Goal: Navigation & Orientation: Find specific page/section

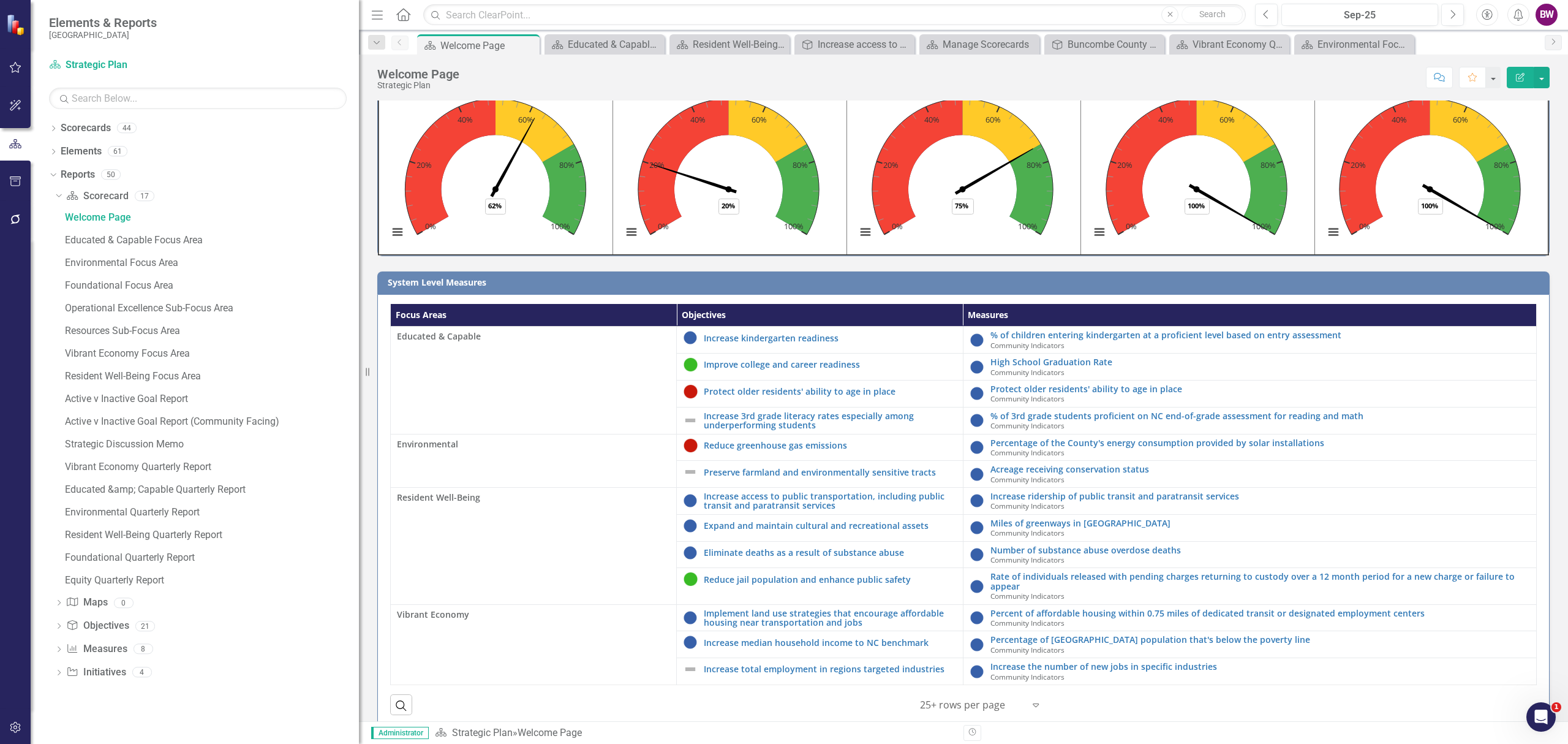
scroll to position [79, 0]
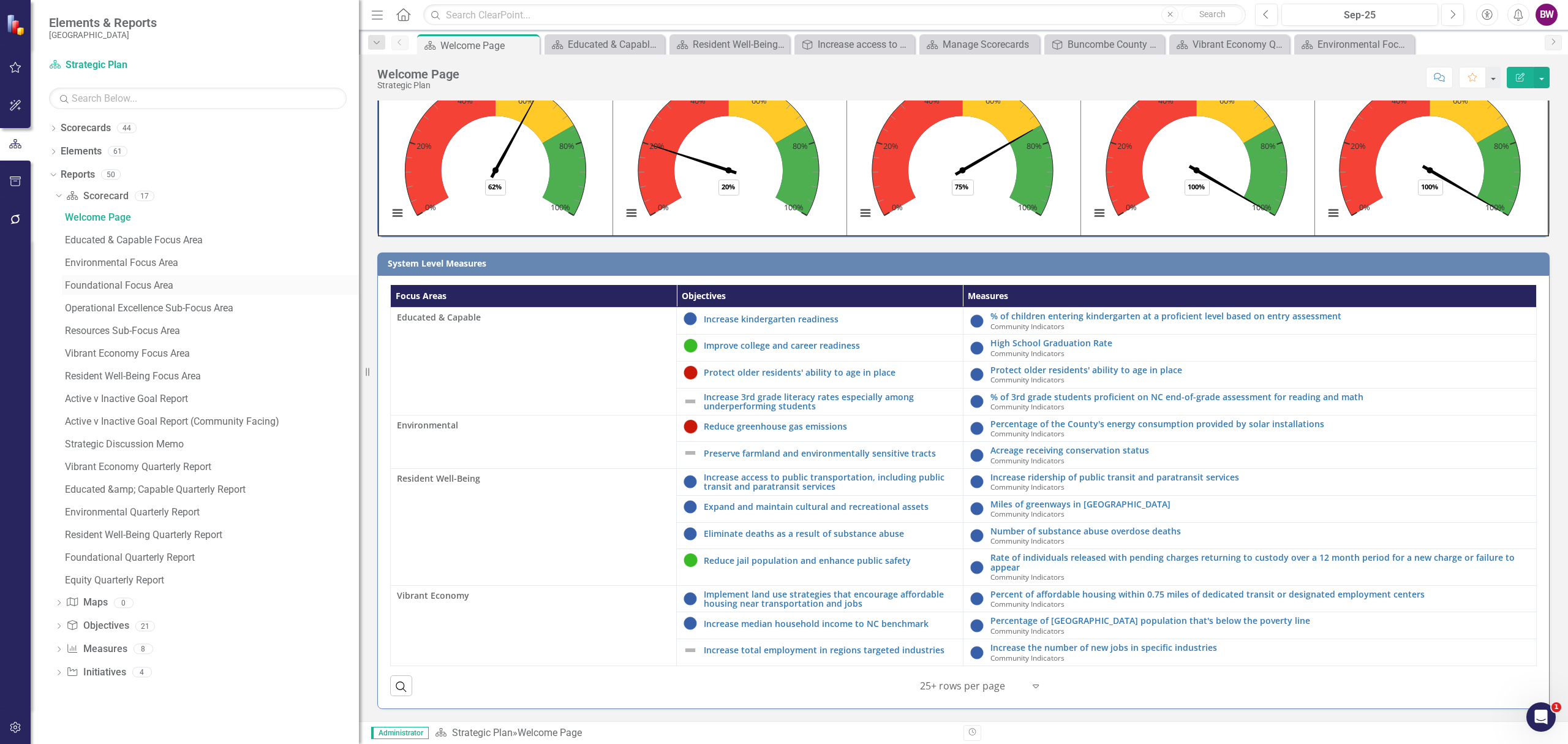
click at [119, 281] on div "Foundational Focus Area" at bounding box center [212, 285] width 294 height 11
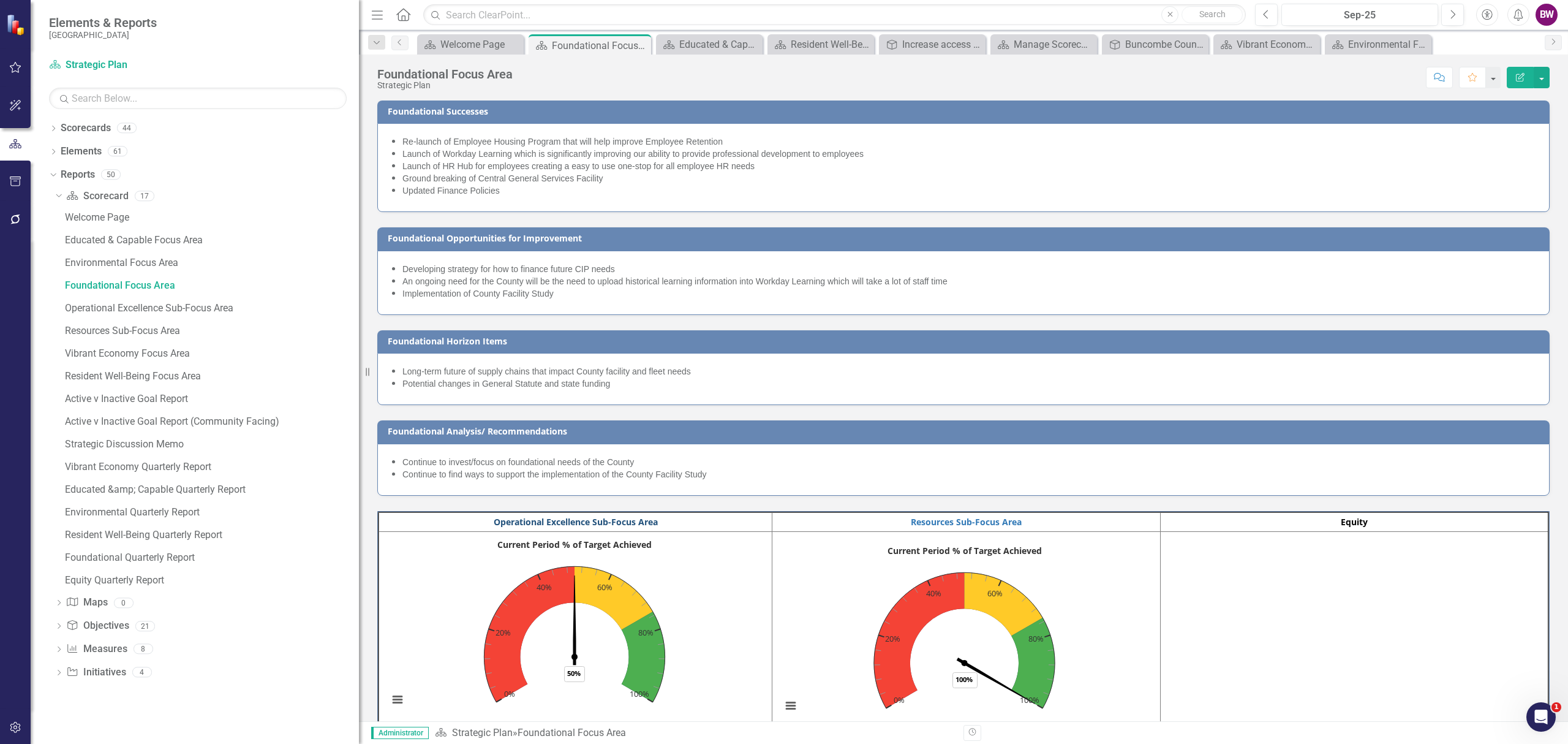
click at [647, 525] on link "Operational Excellence Sub-Focus Area" at bounding box center [576, 522] width 164 height 12
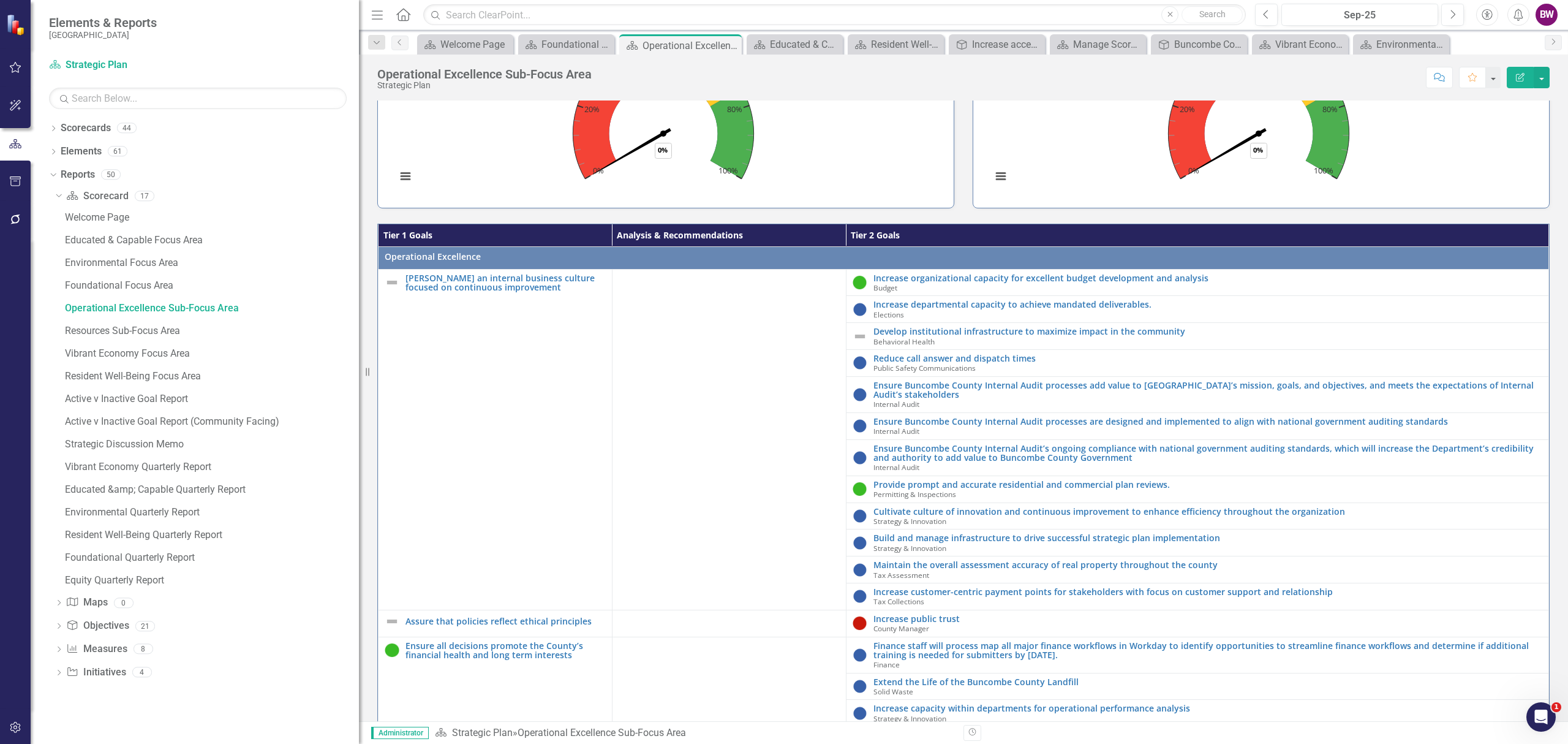
scroll to position [425, 0]
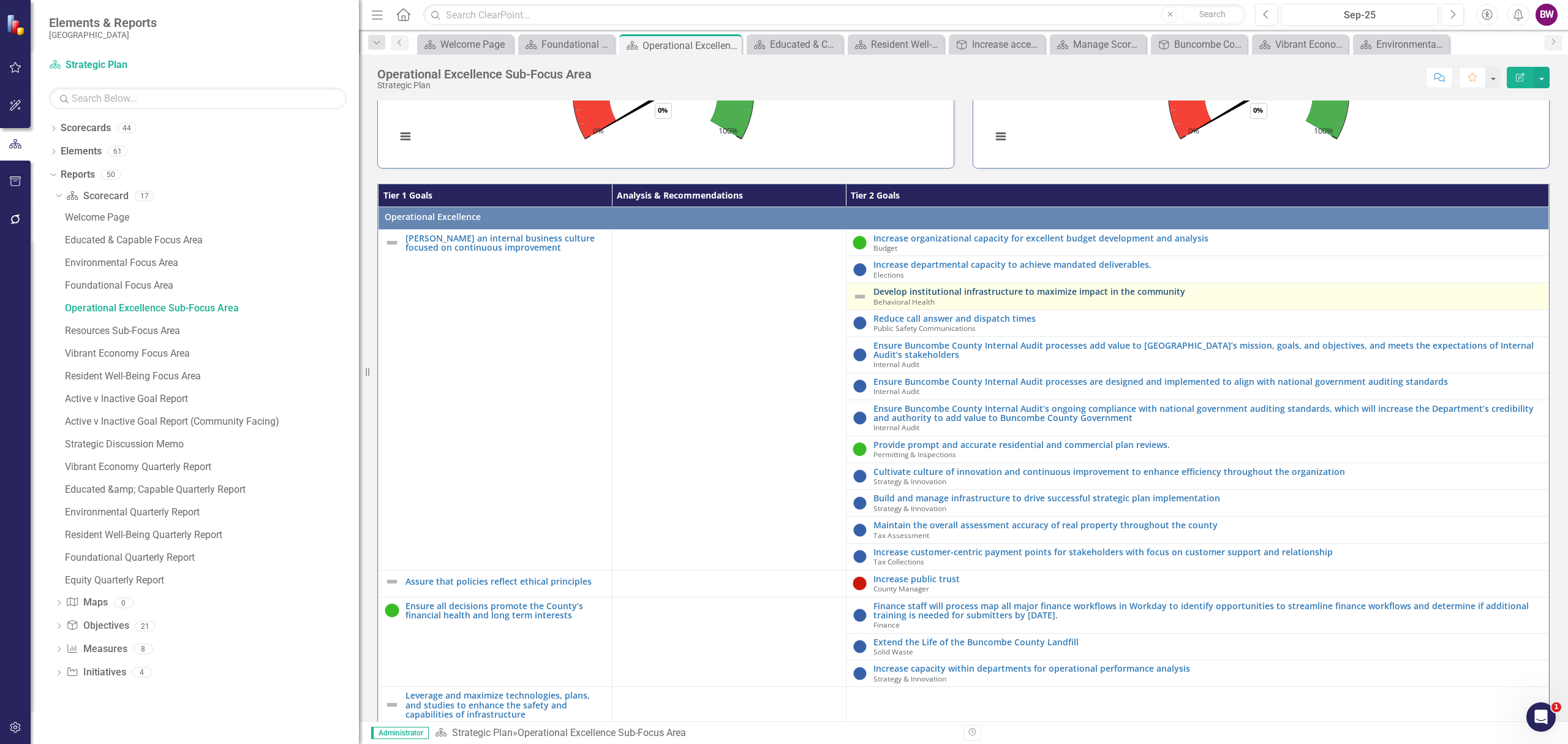
click at [1031, 289] on link "Develop institutional infrastructure to maximize impact in the community" at bounding box center [1207, 291] width 669 height 9
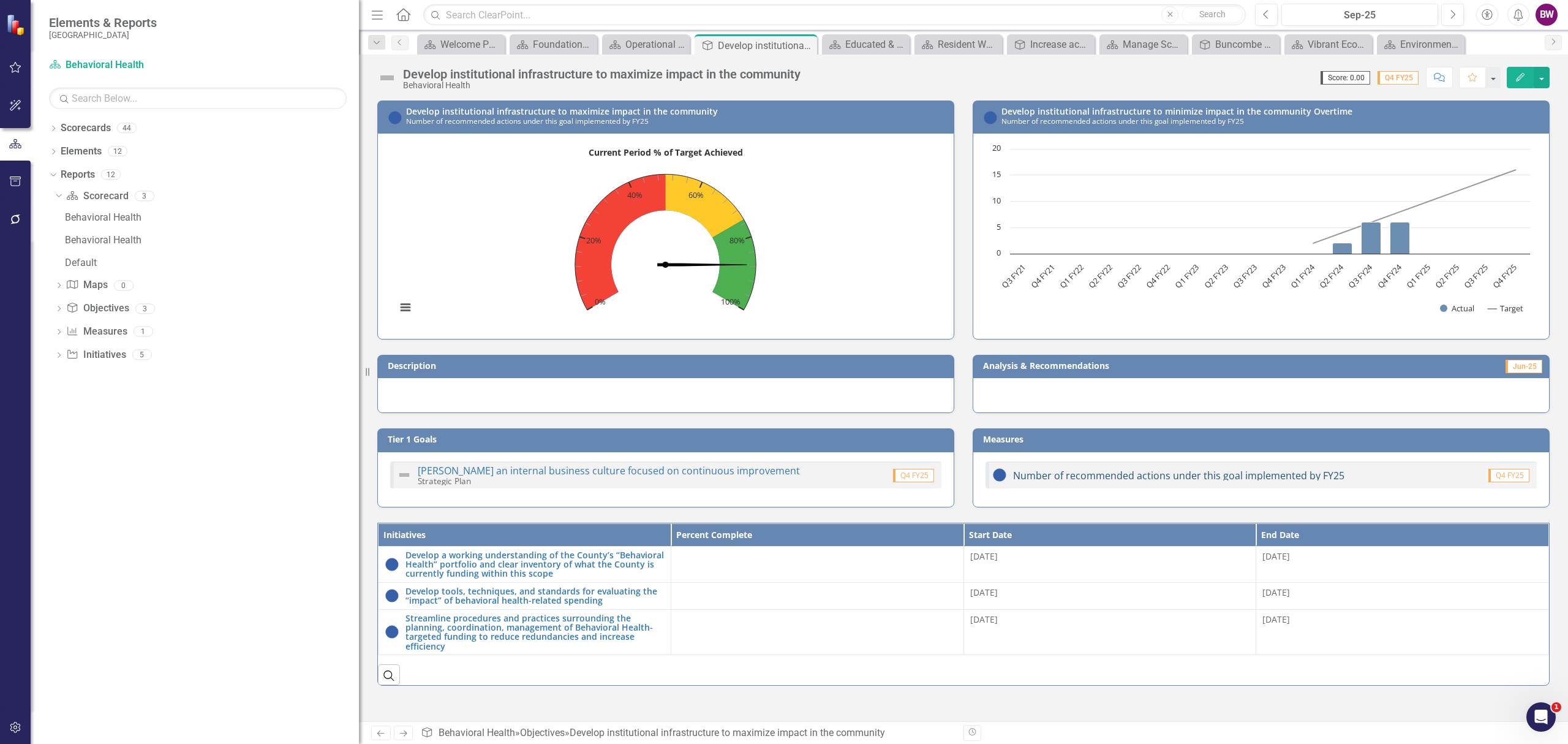
click at [1141, 476] on link "Number of recommended actions under this goal implemented by FY25" at bounding box center [1178, 476] width 331 height 13
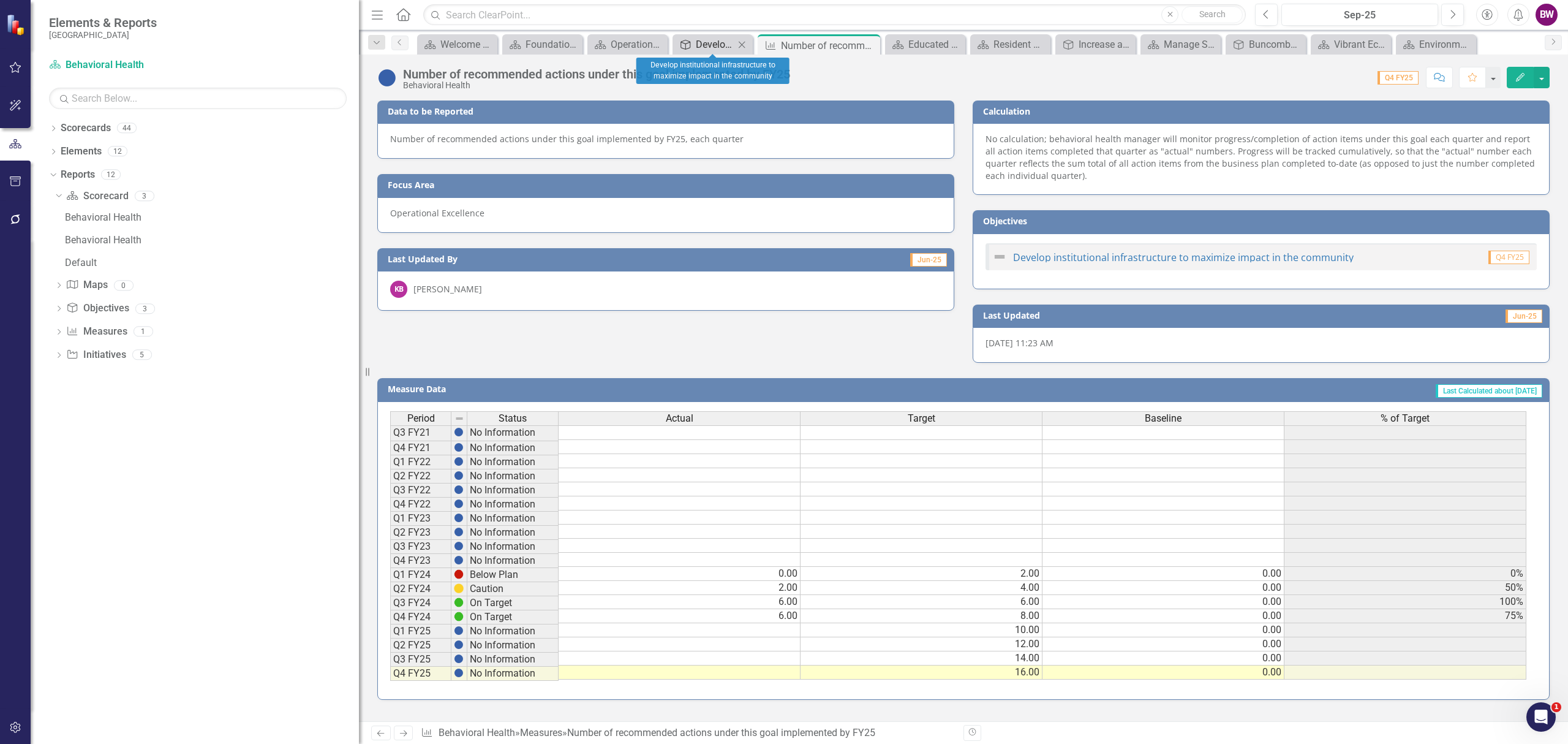
click at [725, 47] on div "Develop institutional infrastructure to maximize impact in the community" at bounding box center [715, 44] width 39 height 16
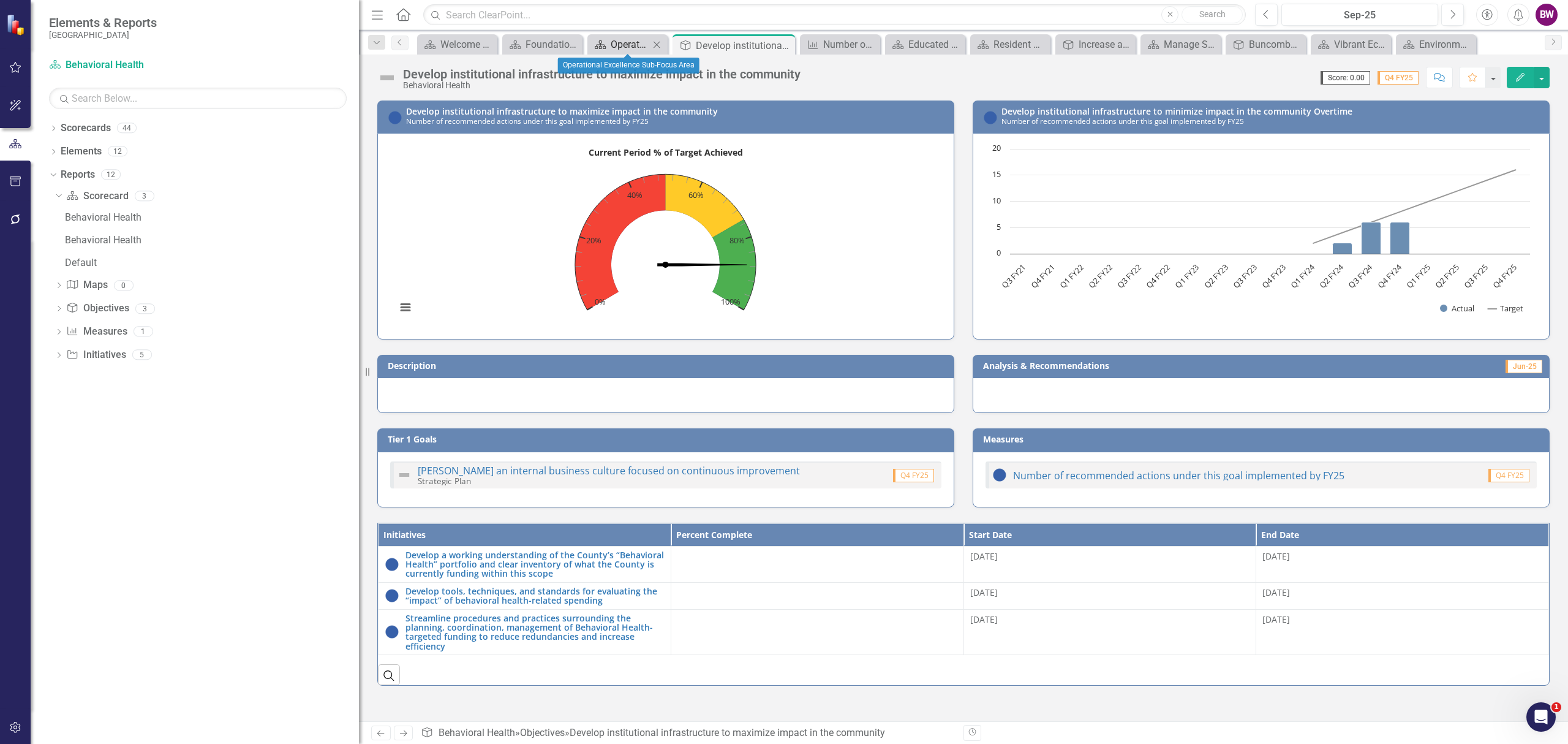
click at [643, 47] on div "Operational Excellence Sub-Focus Area" at bounding box center [630, 44] width 39 height 16
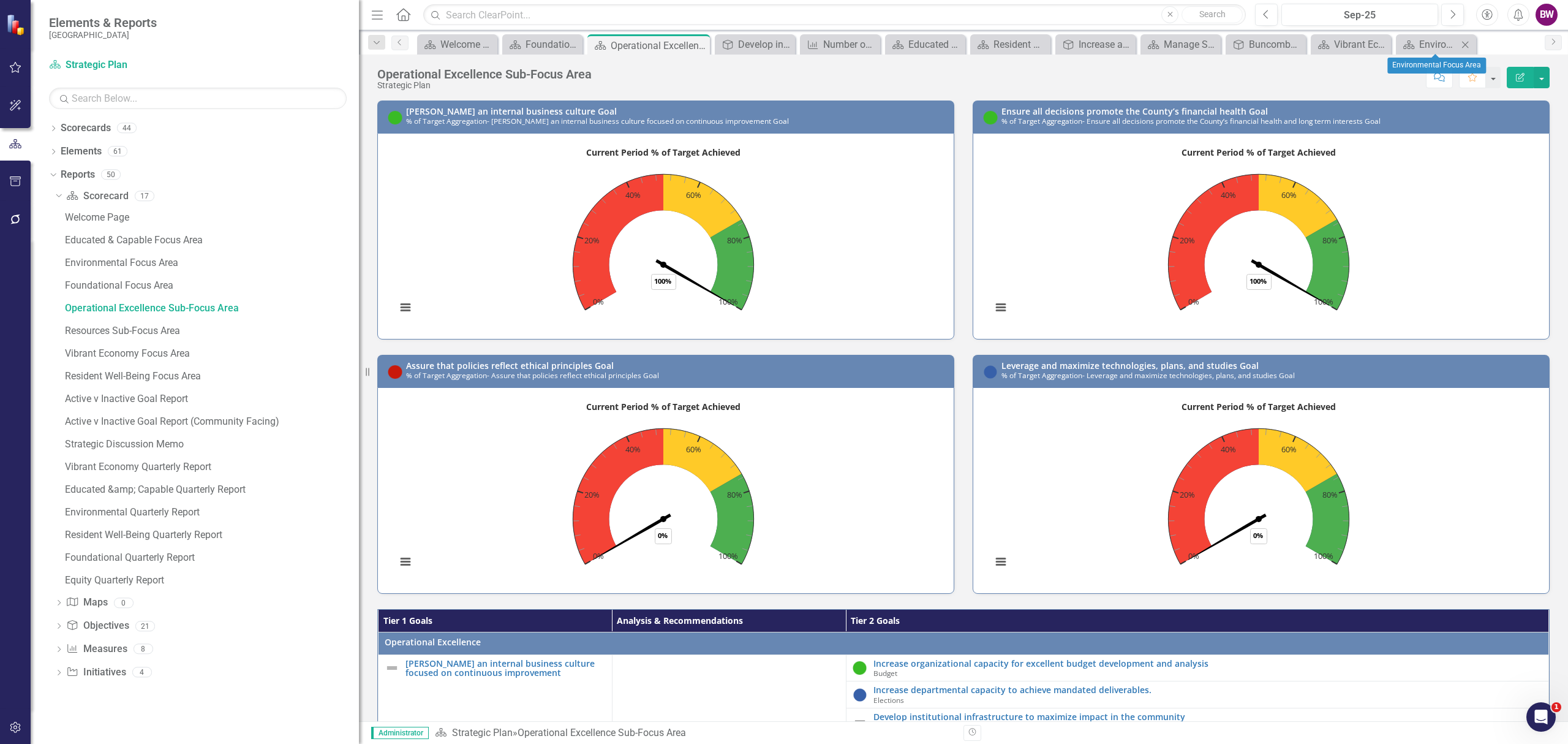
click at [1469, 37] on div "Close" at bounding box center [1465, 44] width 16 height 16
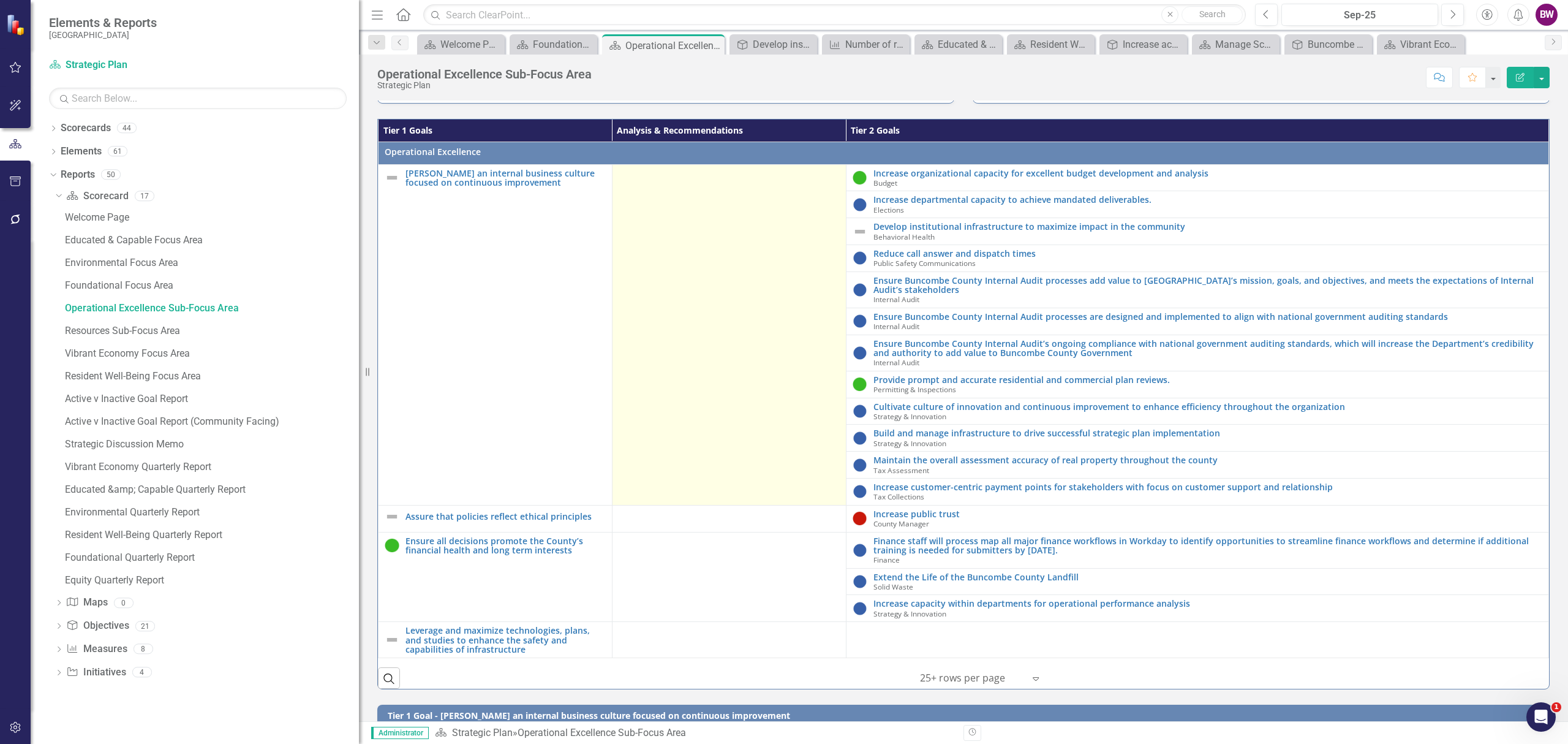
scroll to position [408, 0]
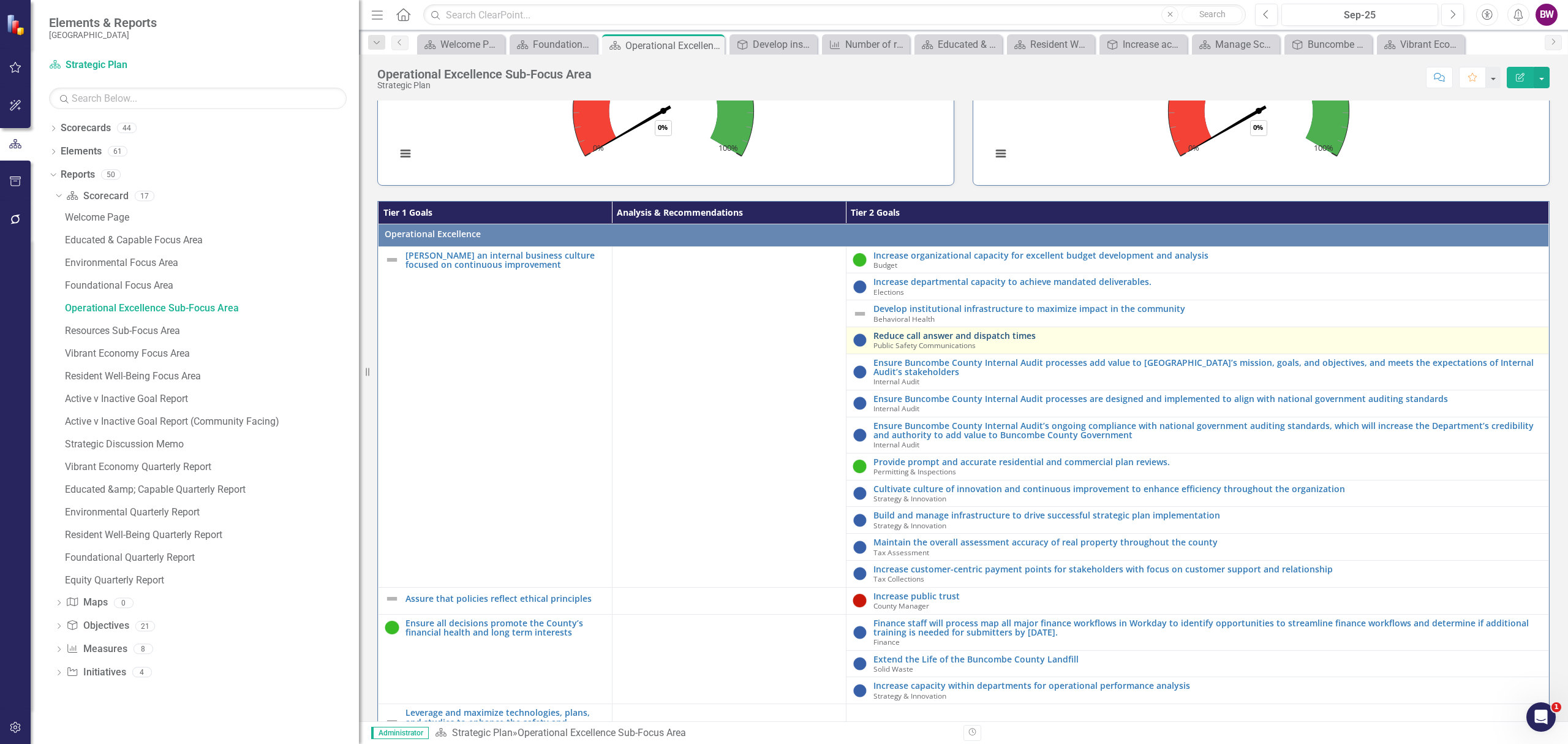
click at [974, 334] on link "Reduce call answer and dispatch times" at bounding box center [1207, 335] width 669 height 9
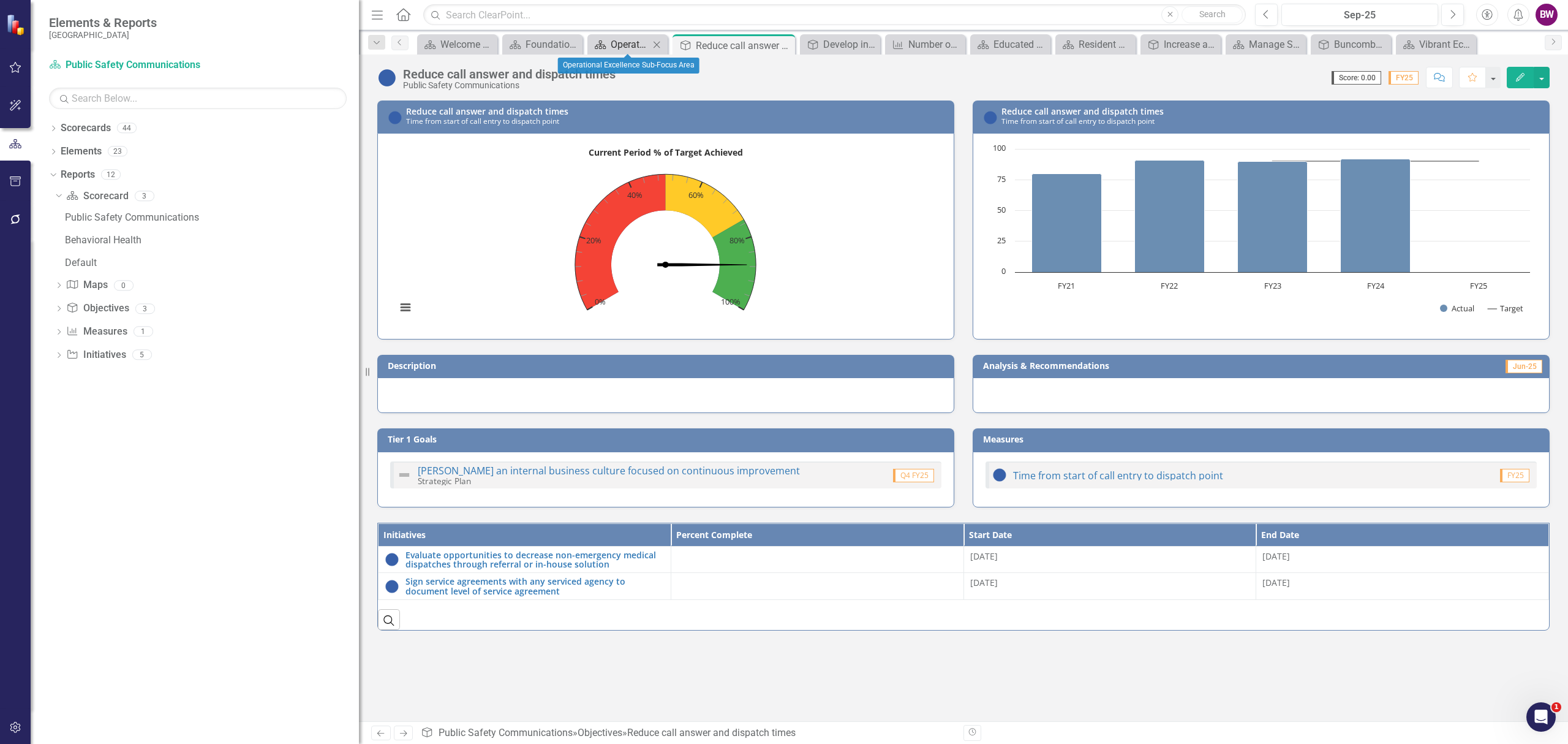
click at [630, 47] on div "Operational Excellence Sub-Focus Area" at bounding box center [630, 44] width 39 height 16
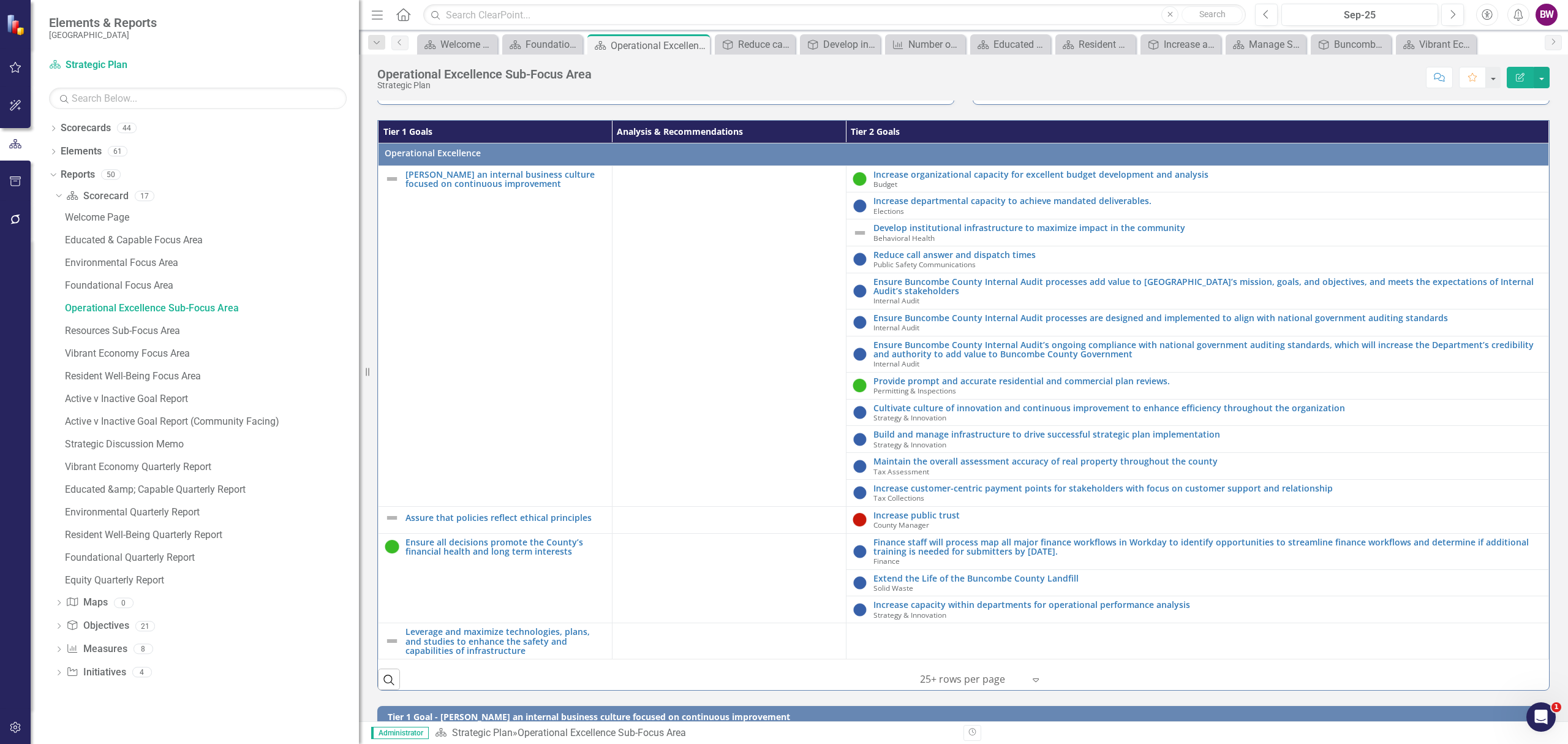
scroll to position [490, 0]
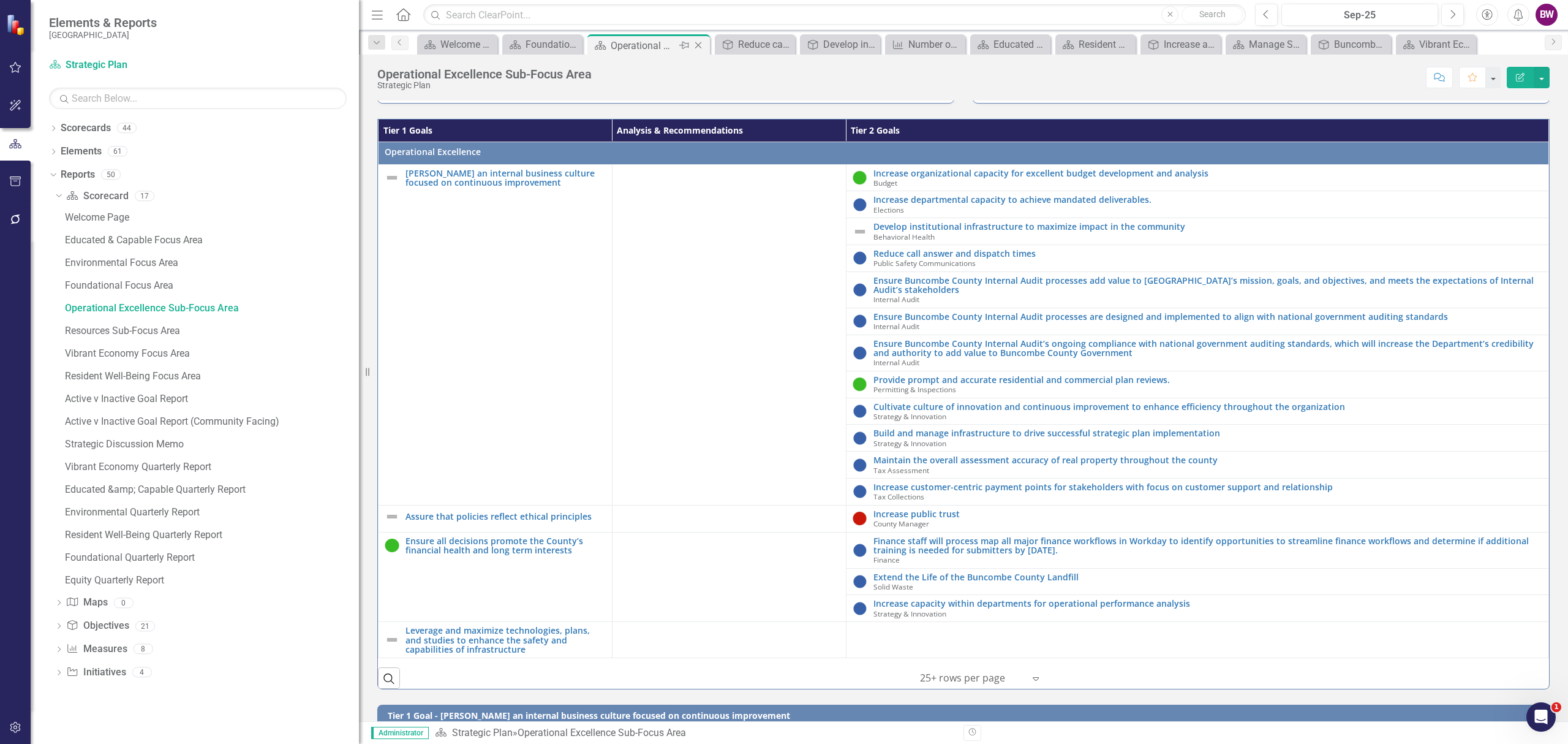
click at [698, 45] on icon "Close" at bounding box center [698, 45] width 13 height 10
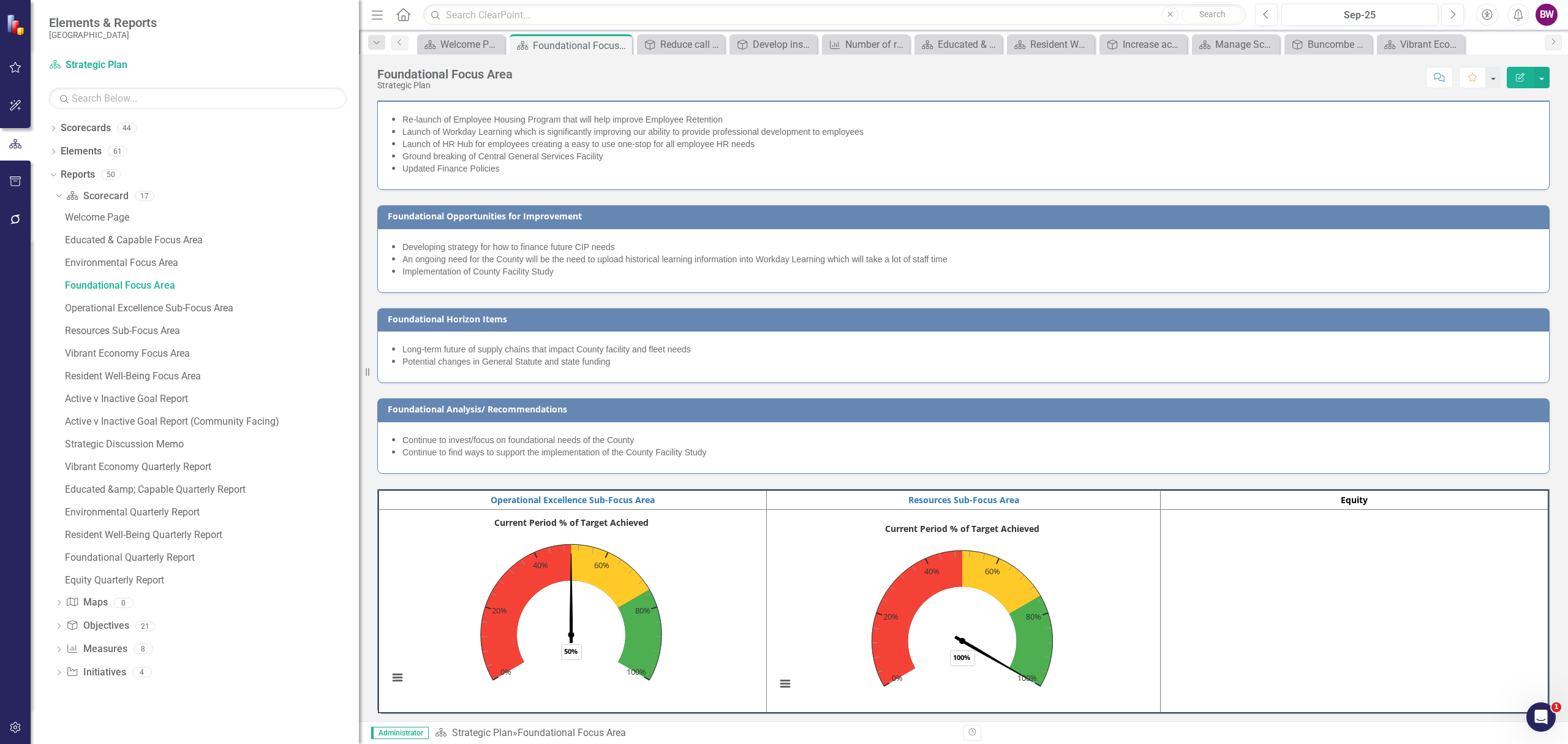
scroll to position [28, 0]
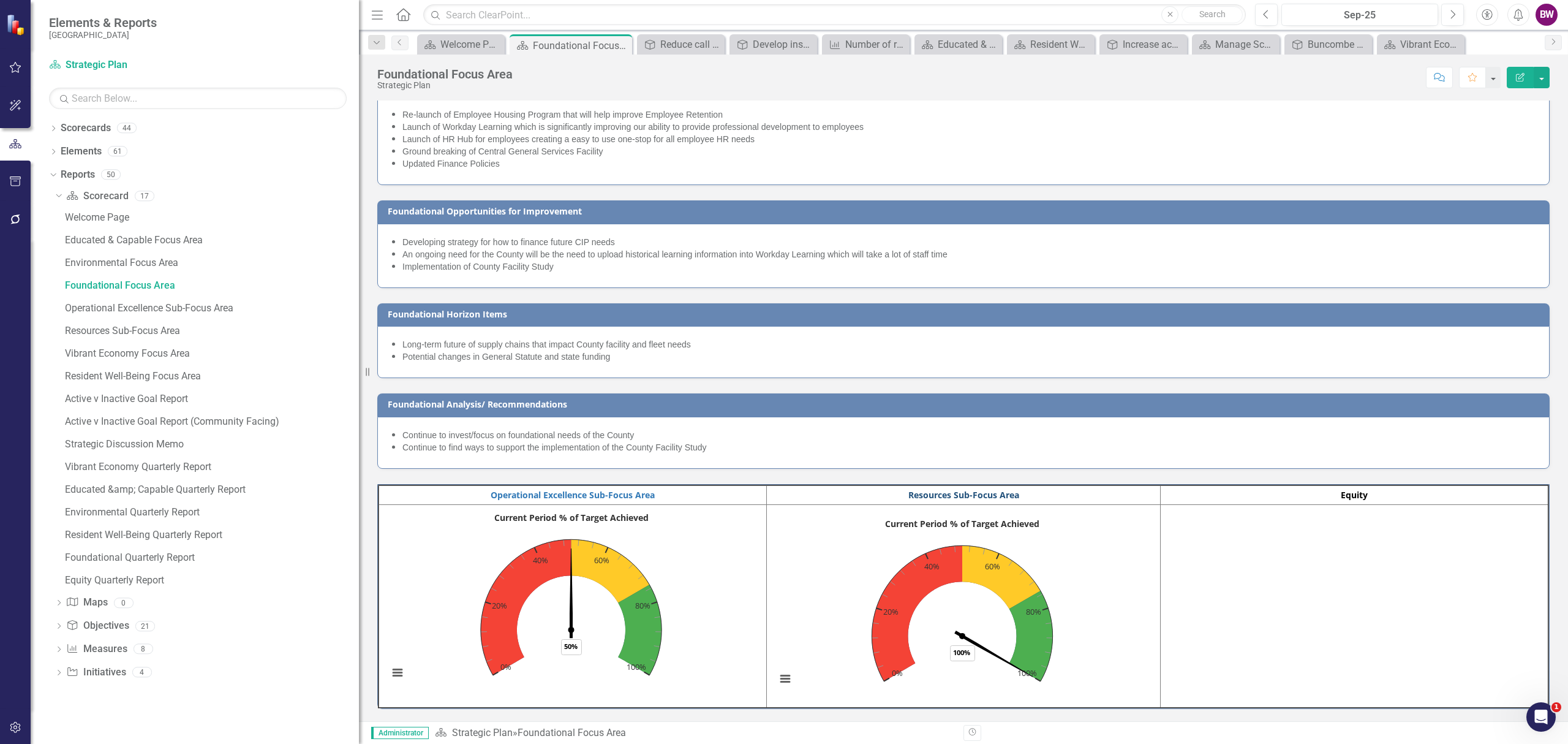
click at [927, 494] on link "Resources Sub-Focus Area" at bounding box center [964, 495] width 111 height 12
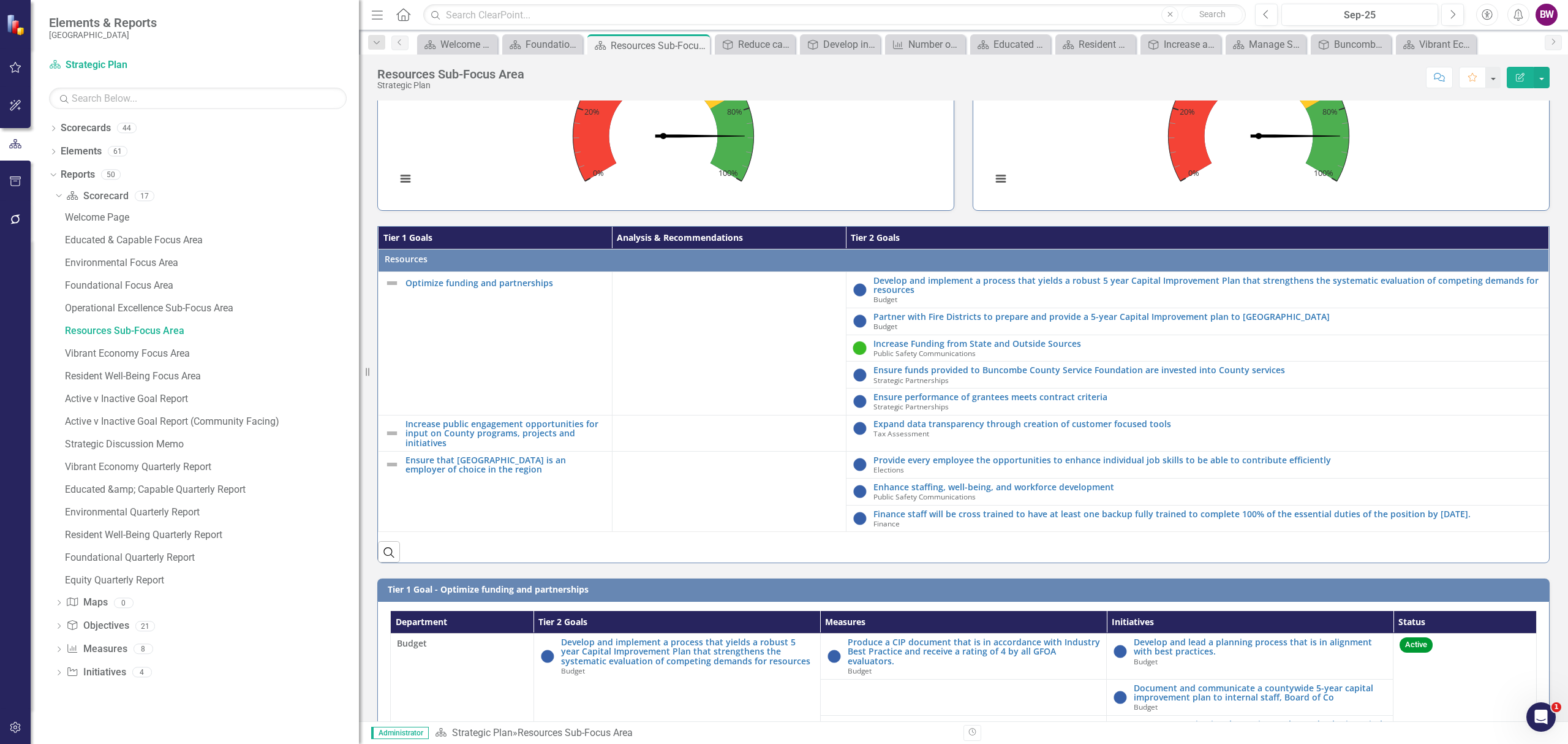
scroll to position [408, 0]
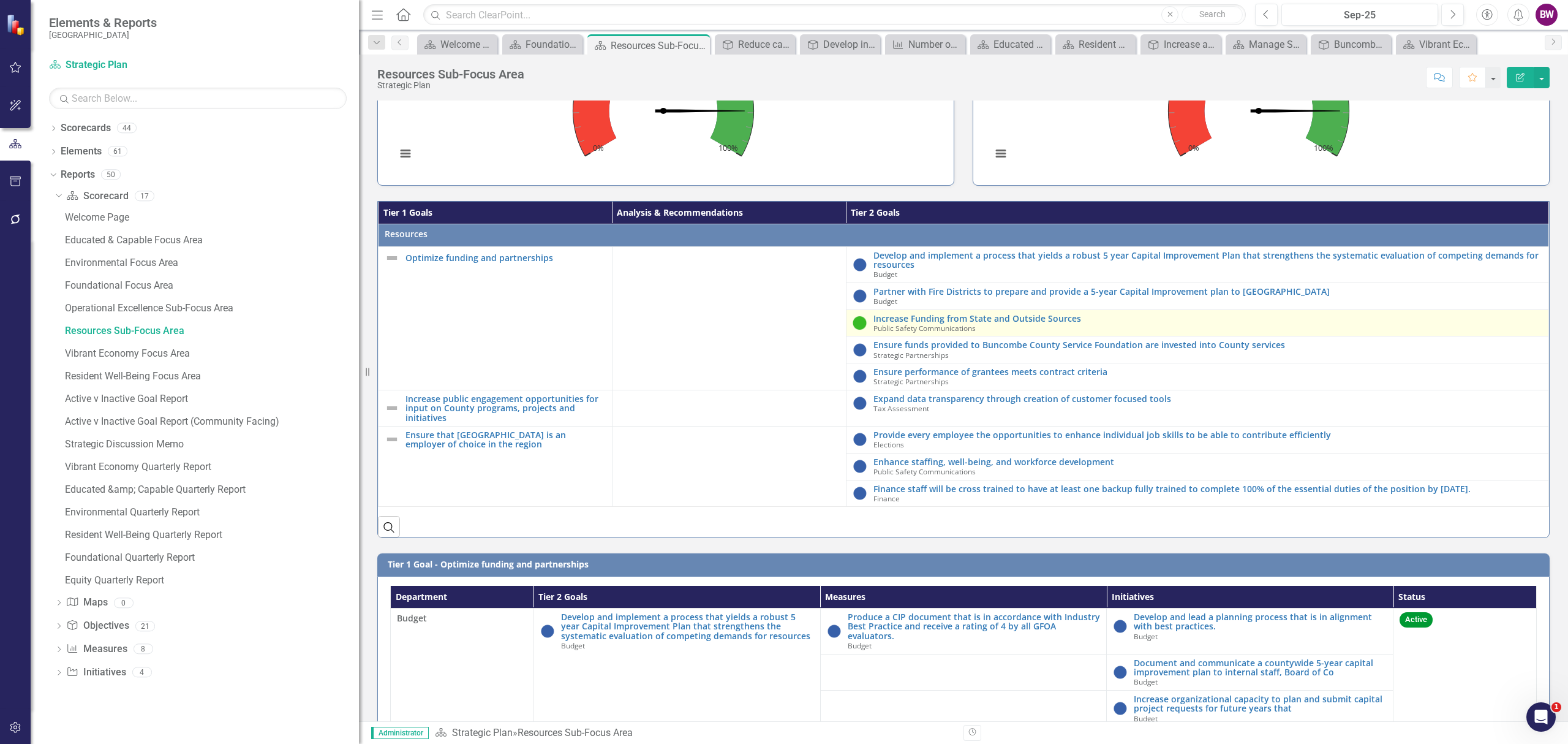
click at [939, 326] on span "Public Safety Communications" at bounding box center [924, 328] width 102 height 10
click at [939, 320] on link "Increase Funding from State and Outside Sources" at bounding box center [1207, 318] width 669 height 9
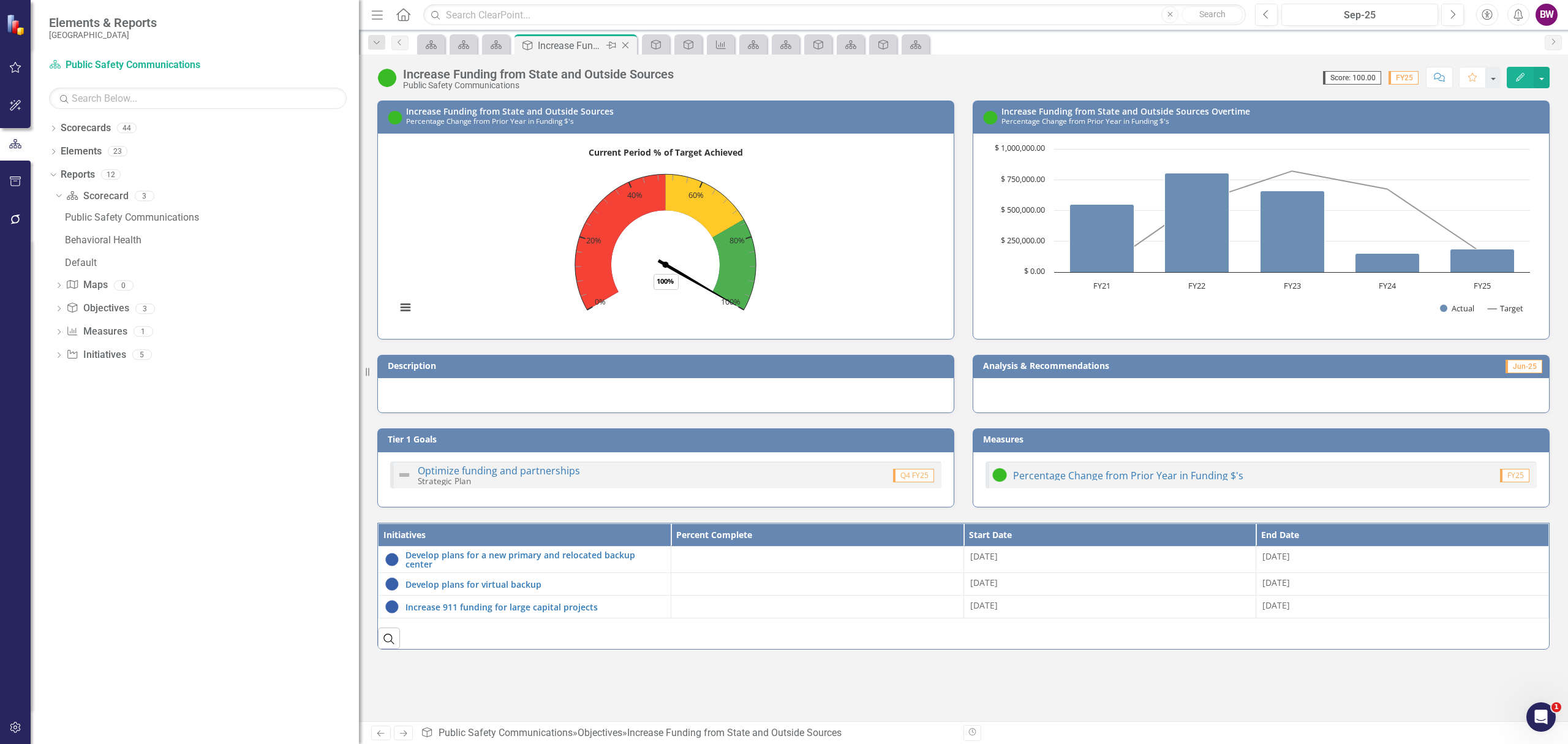
click at [630, 44] on icon "Close" at bounding box center [625, 45] width 13 height 10
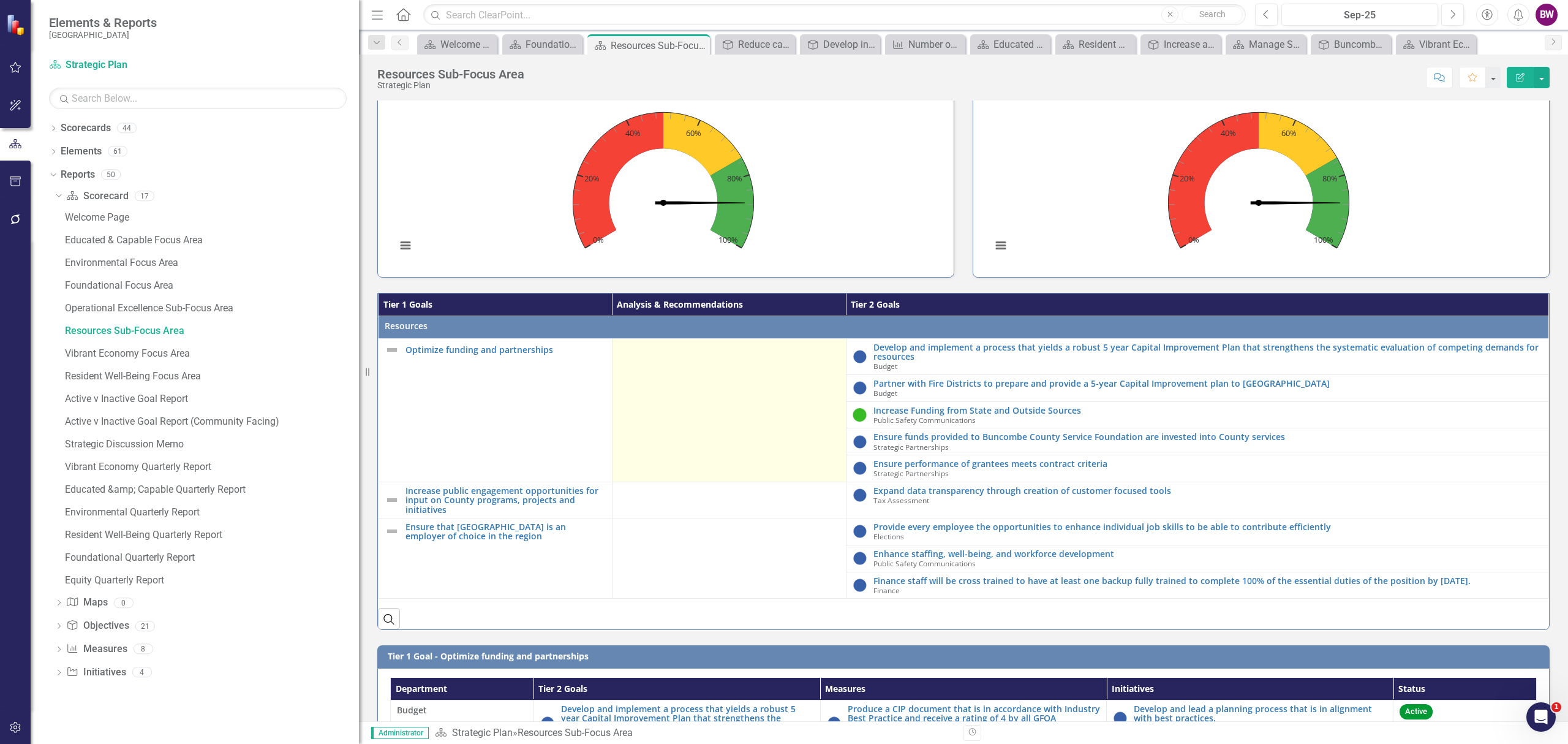
scroll to position [408, 0]
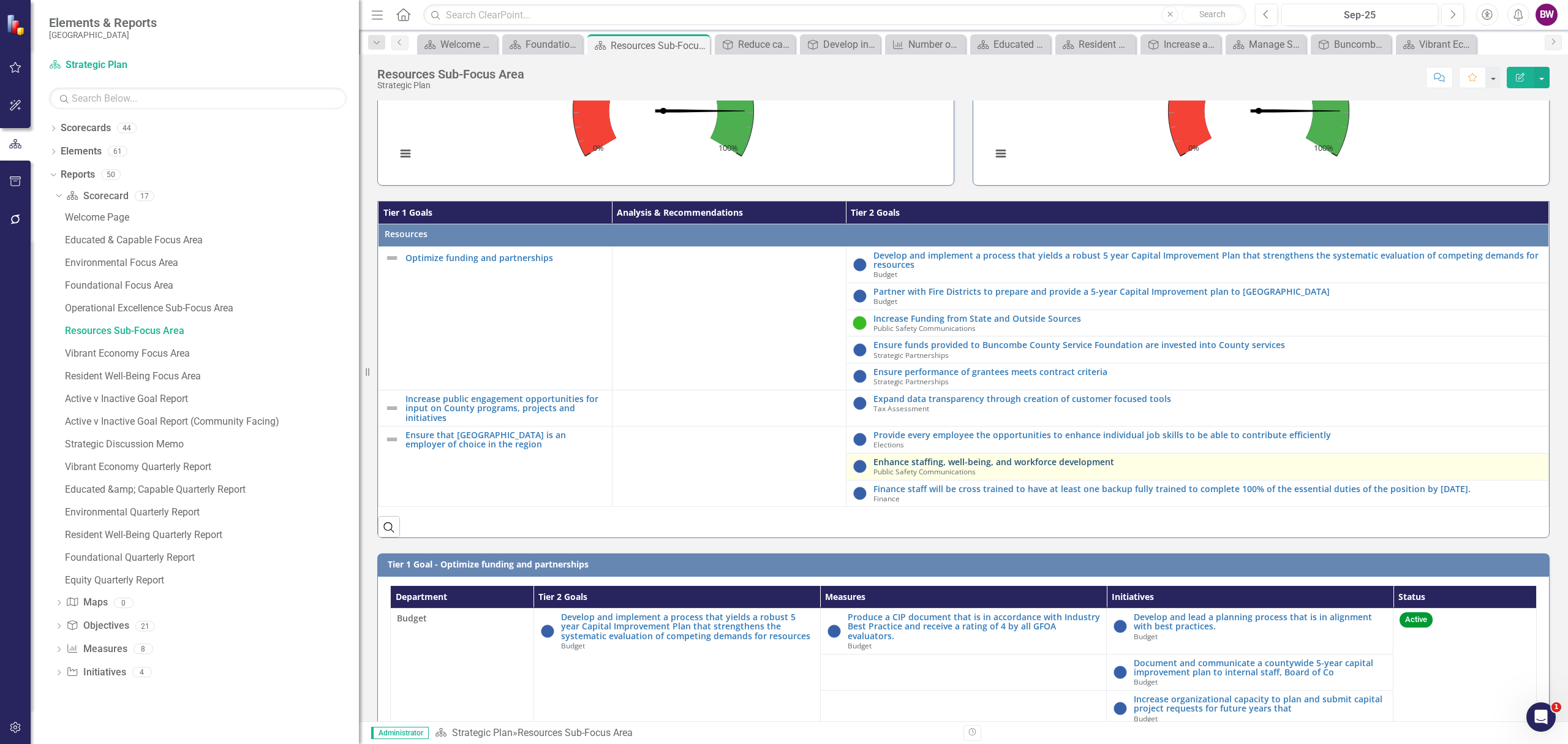
click at [1073, 466] on link "Enhance staffing, well-being, and workforce development" at bounding box center [1207, 462] width 669 height 9
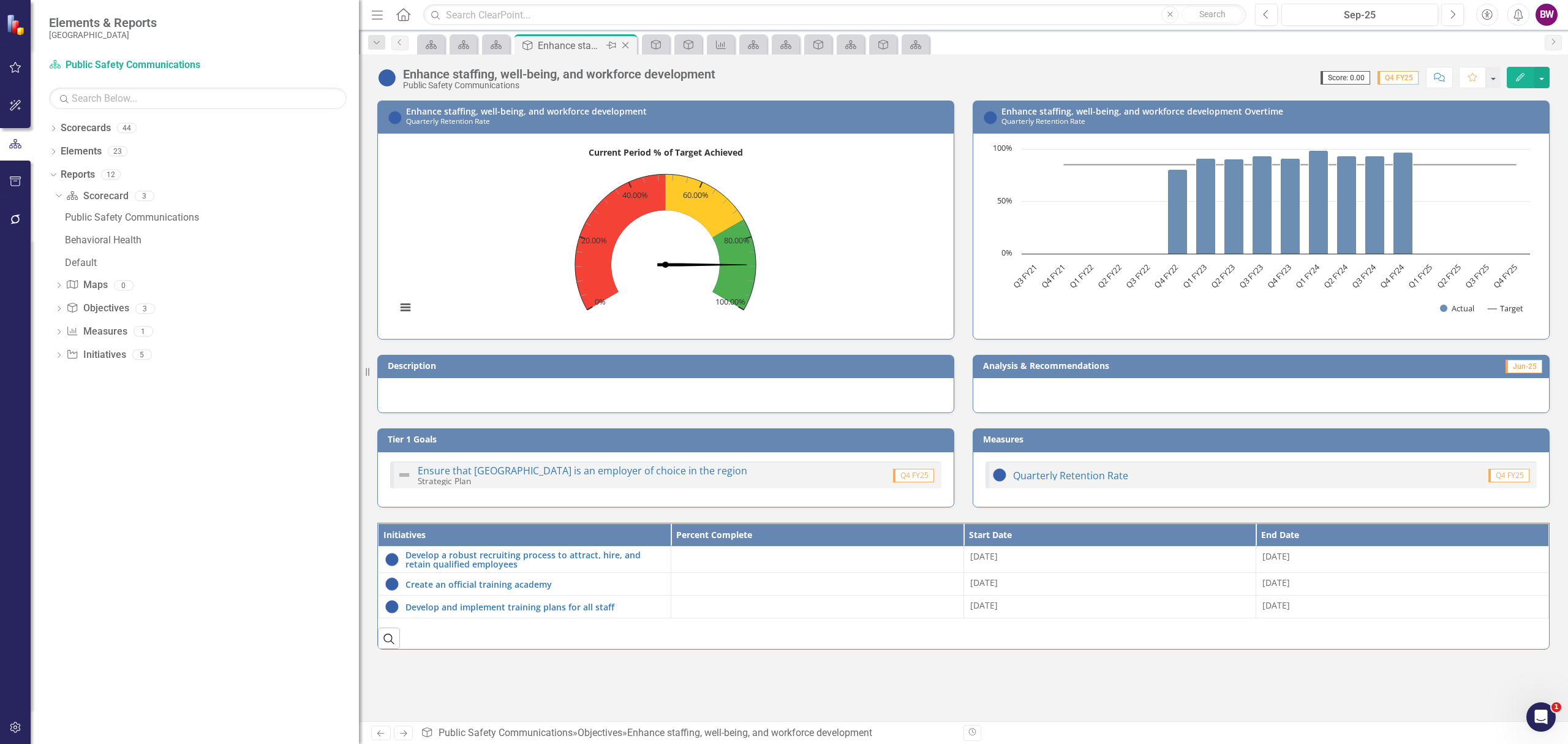
click at [628, 47] on icon "Close" at bounding box center [625, 45] width 13 height 10
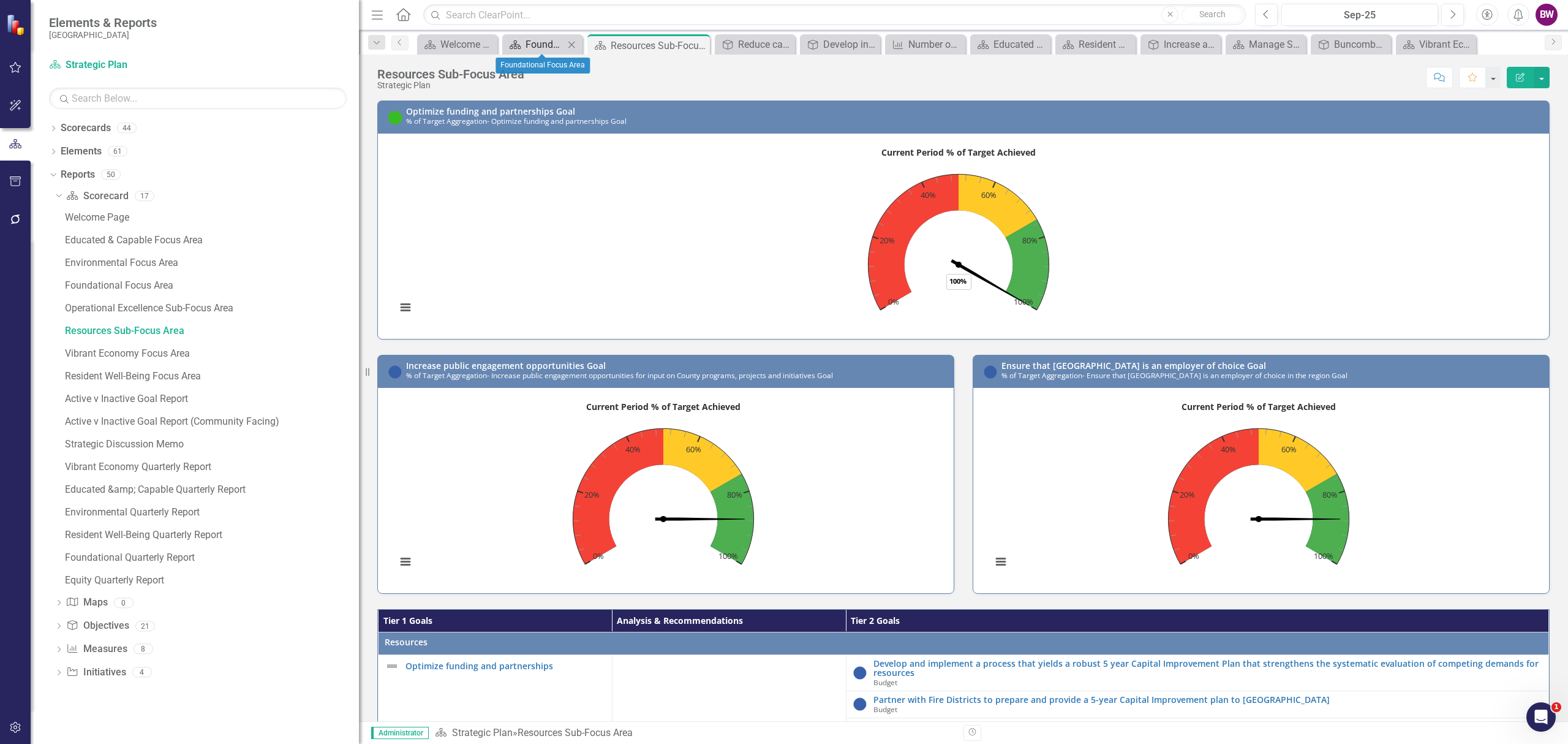
click at [549, 50] on div "Foundational Focus Area" at bounding box center [544, 44] width 39 height 16
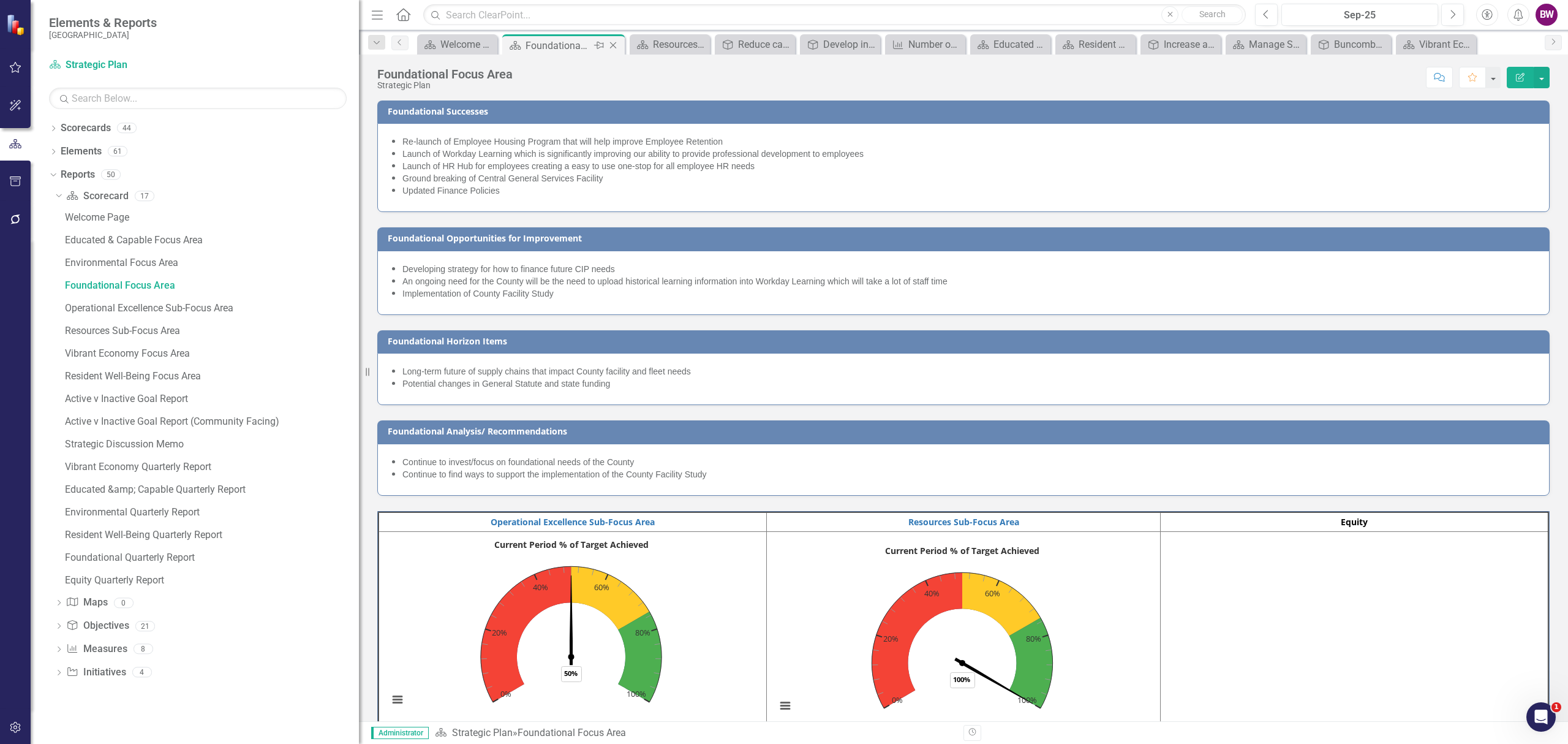
click at [615, 42] on icon "Close" at bounding box center [613, 45] width 13 height 10
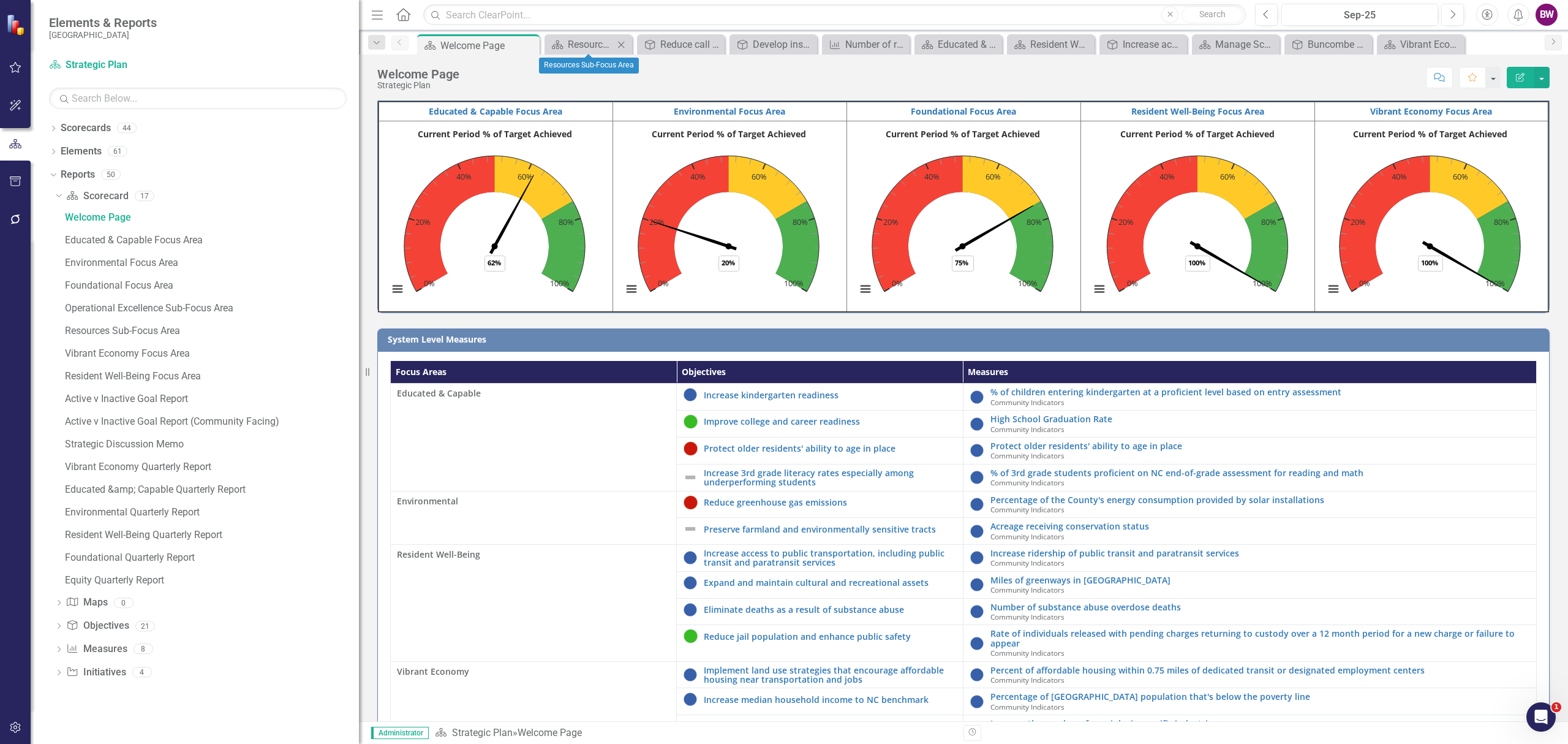
click at [615, 42] on icon "Close" at bounding box center [621, 44] width 13 height 10
click at [632, 41] on icon "Close" at bounding box center [630, 44] width 13 height 10
click at [0, 0] on div "Close" at bounding box center [0, 0] width 0 height 0
click at [655, 44] on icon "Close" at bounding box center [653, 44] width 13 height 10
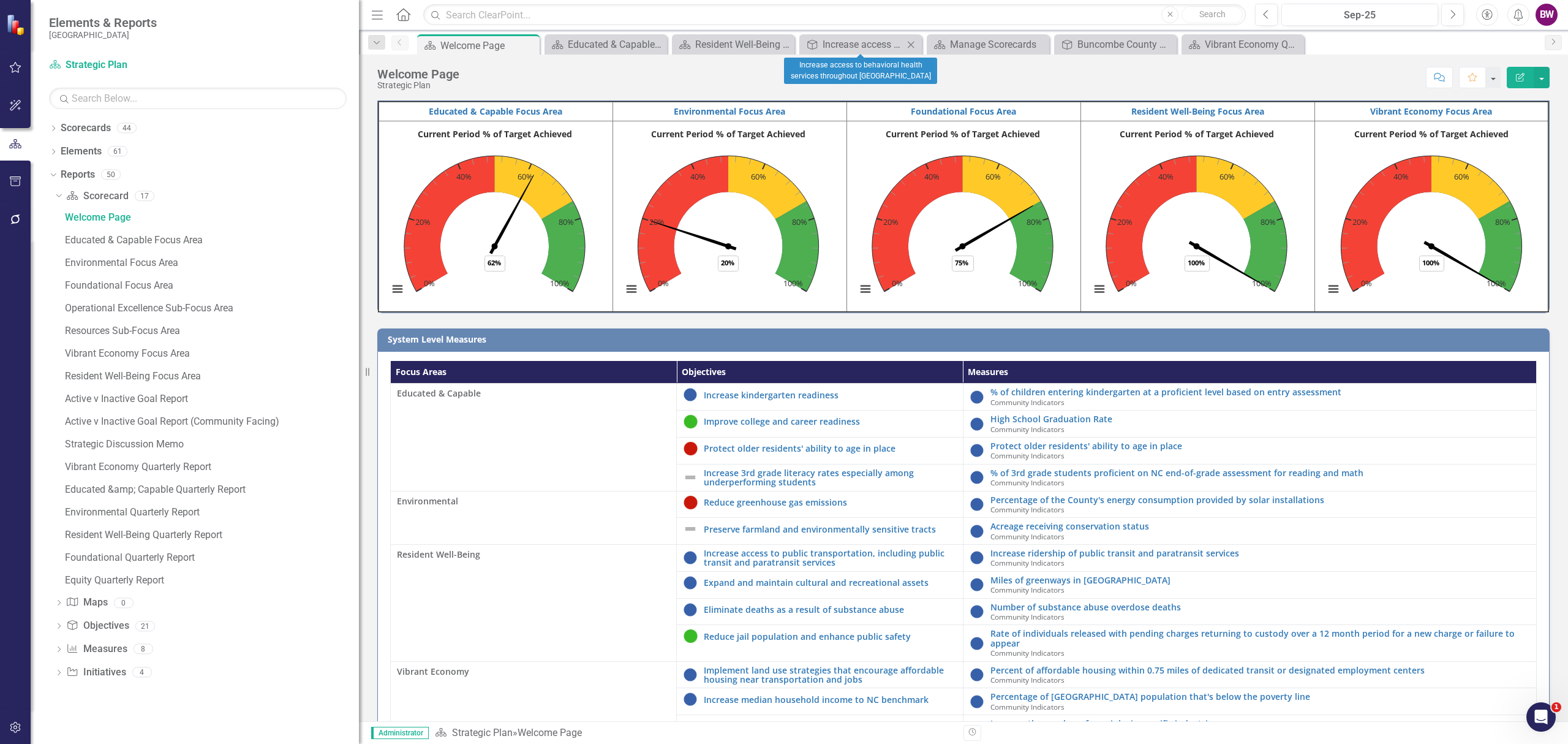
click at [907, 41] on icon "Close" at bounding box center [910, 44] width 13 height 10
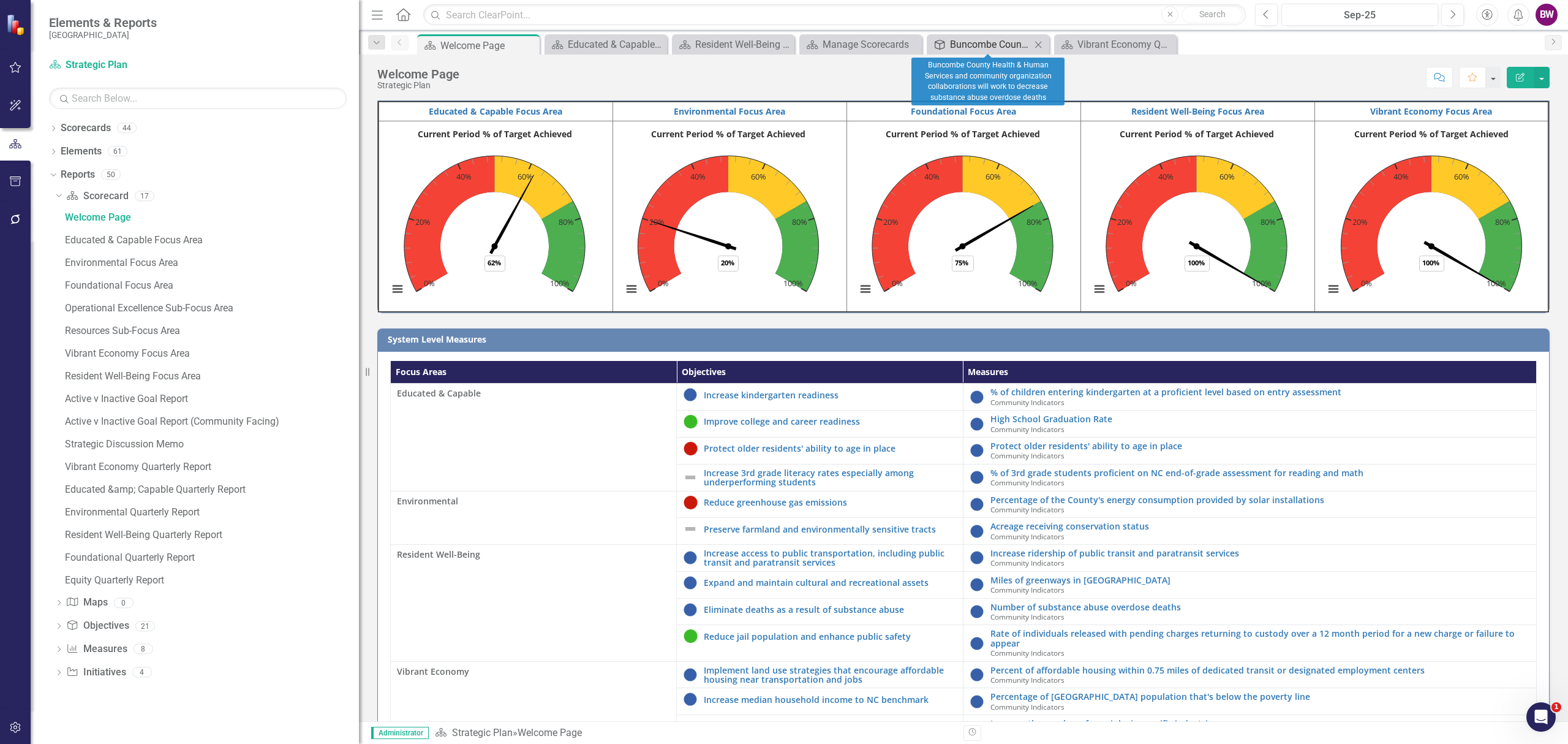
click at [989, 42] on div "Buncombe County Health & Human Services and community organization collaboratio…" at bounding box center [990, 44] width 81 height 16
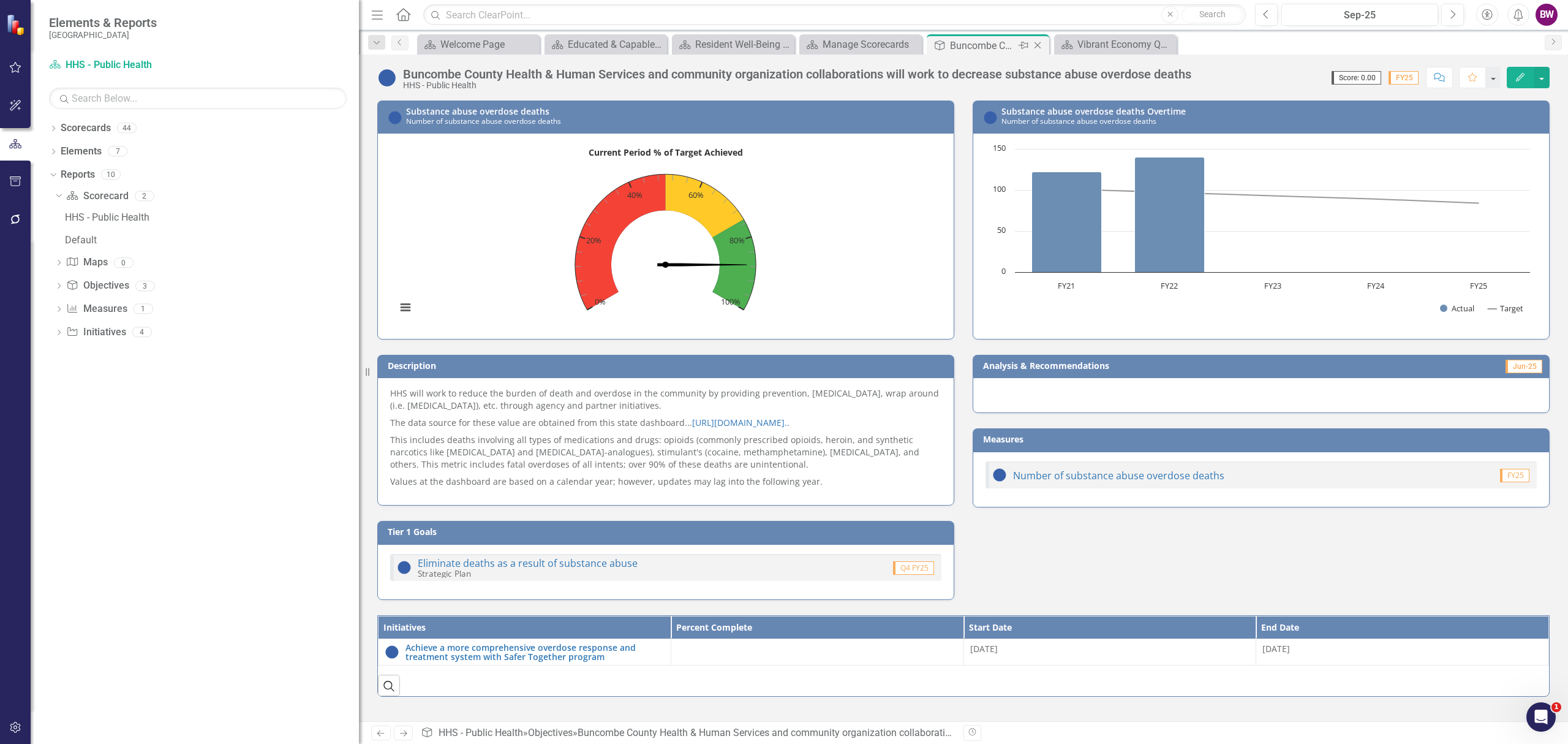
click at [1038, 41] on icon "Close" at bounding box center [1037, 45] width 13 height 10
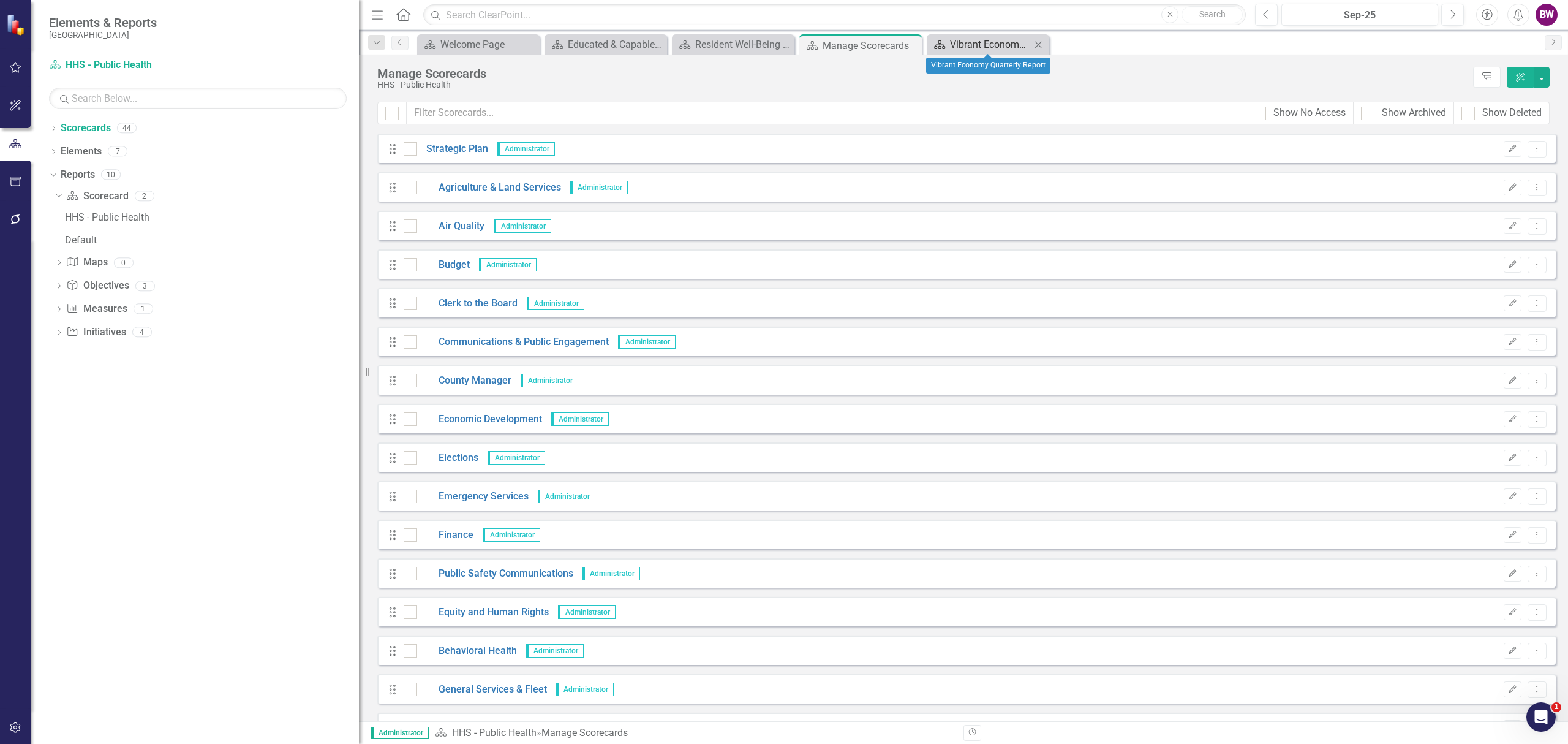
click at [980, 43] on div "Vibrant Economy Quarterly Report" at bounding box center [990, 44] width 81 height 16
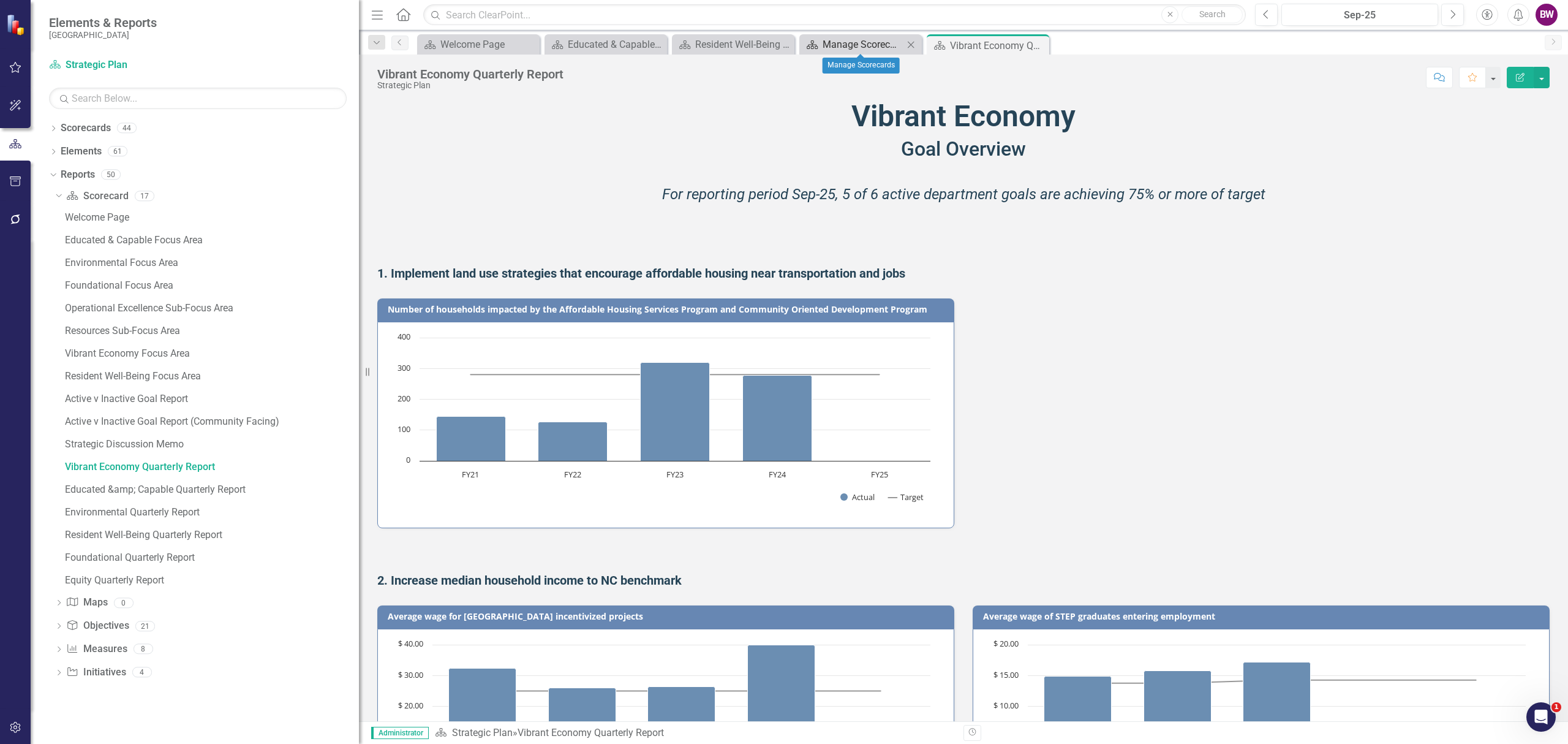
click at [887, 49] on div "Manage Scorecards" at bounding box center [862, 44] width 81 height 16
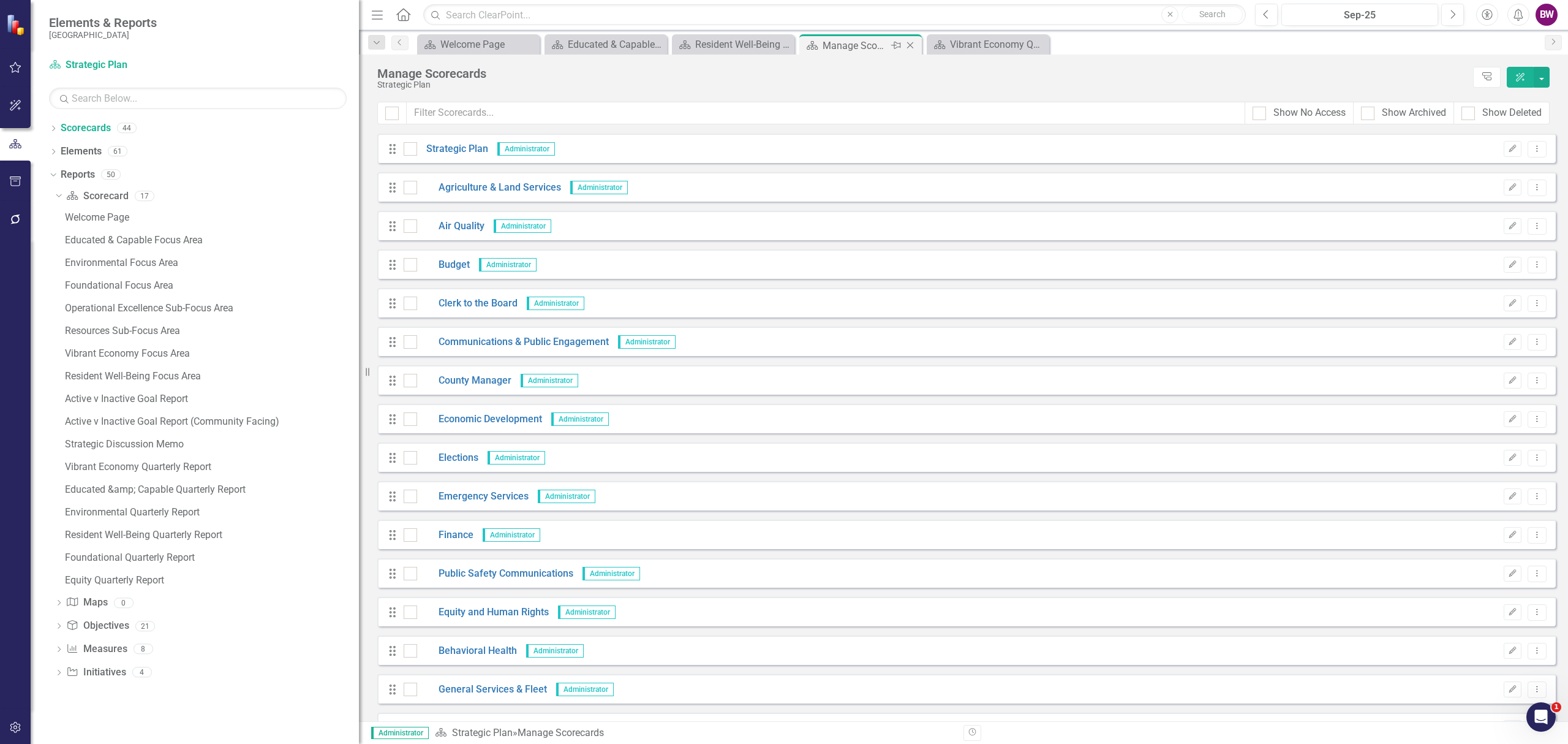
click at [912, 41] on icon "Close" at bounding box center [910, 45] width 13 height 10
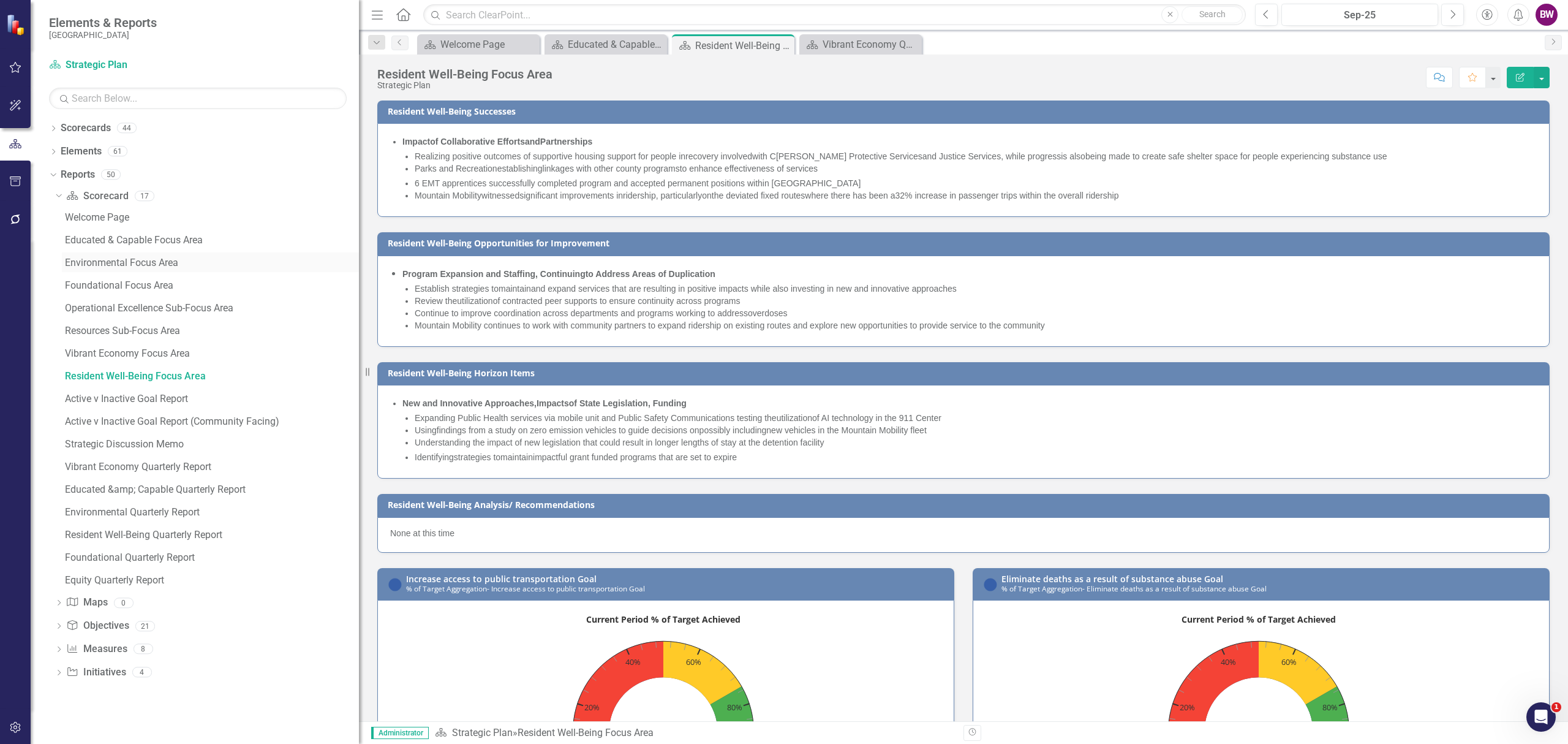
click at [150, 262] on div "Environmental Focus Area" at bounding box center [212, 262] width 294 height 11
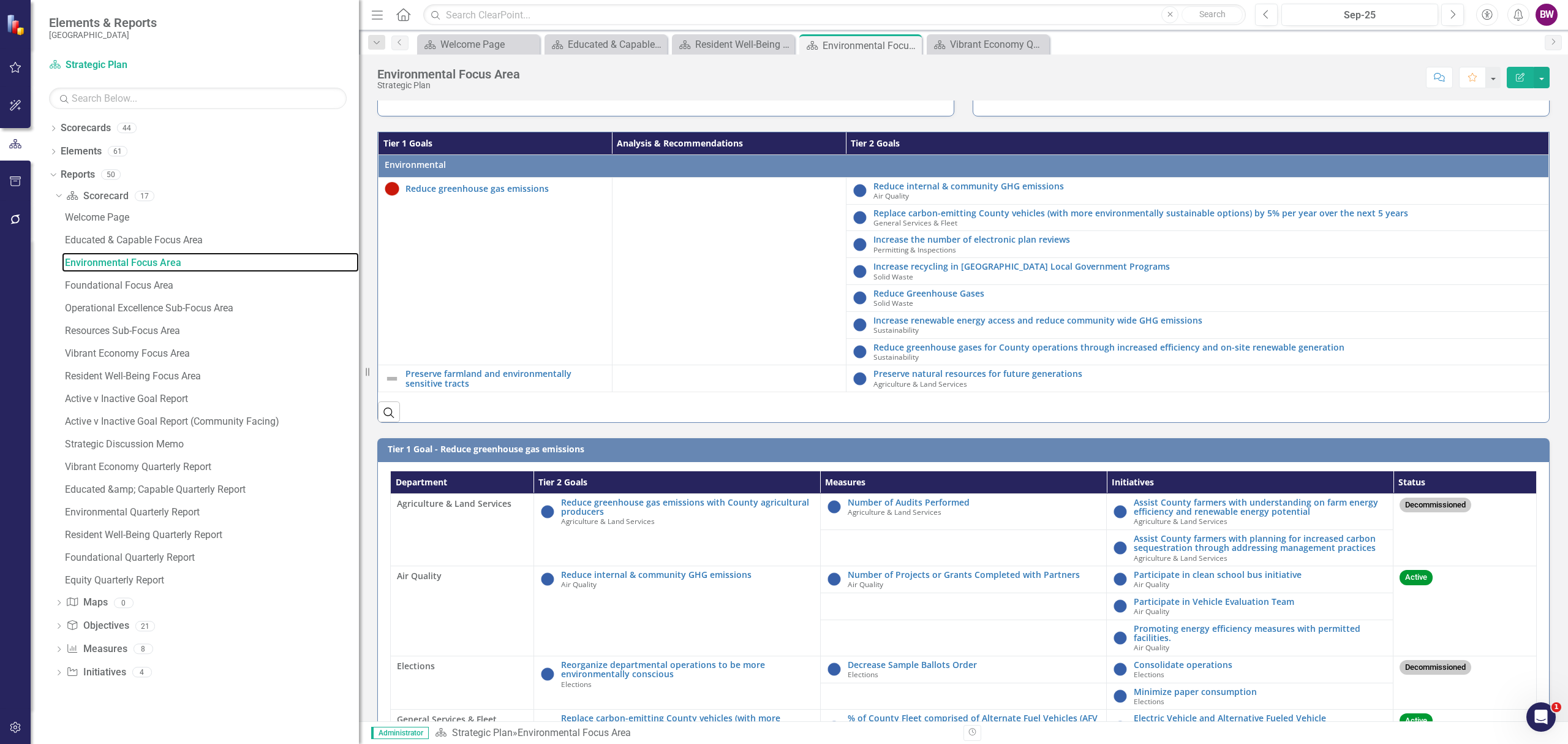
scroll to position [898, 0]
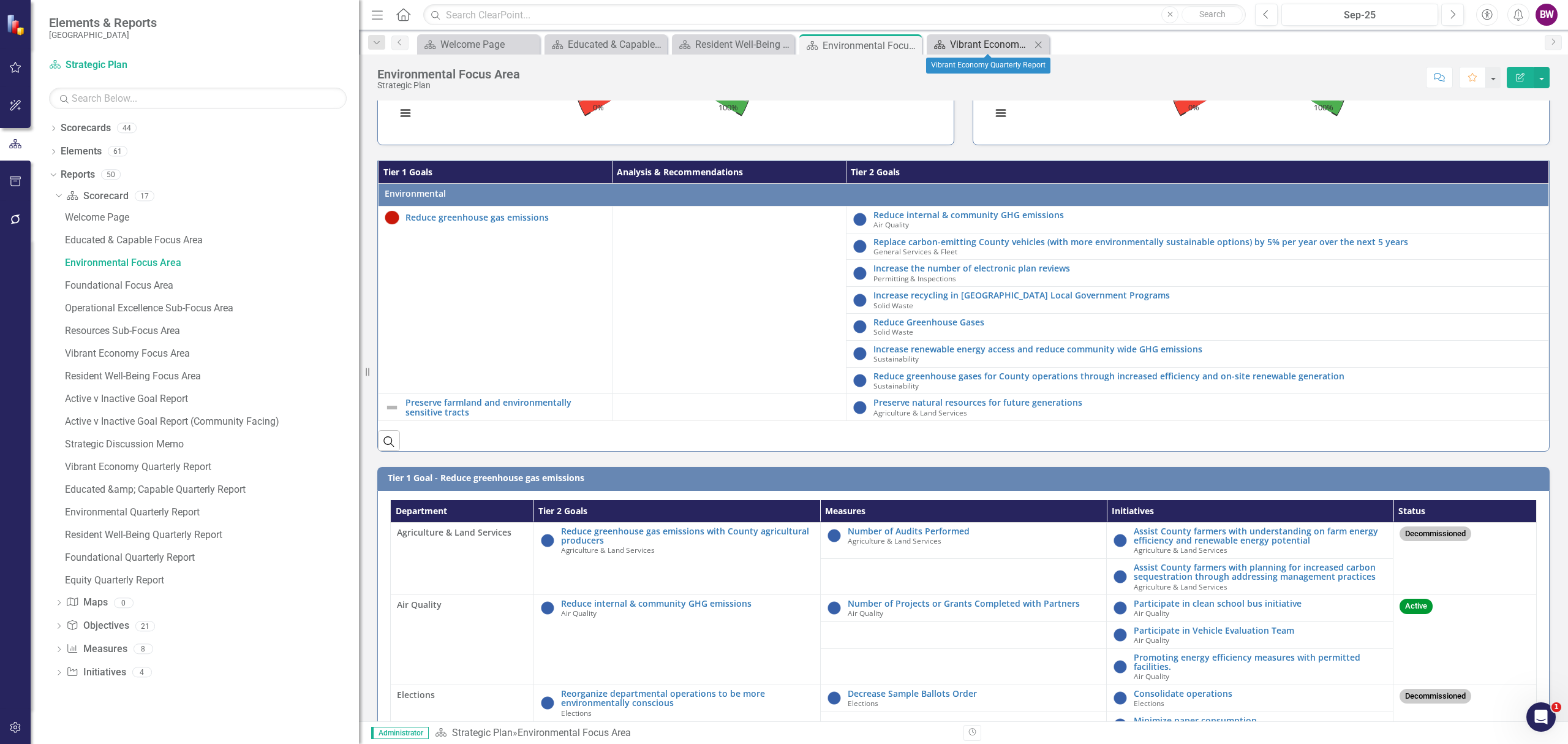
click at [983, 47] on div "Vibrant Economy Quarterly Report" at bounding box center [990, 44] width 81 height 16
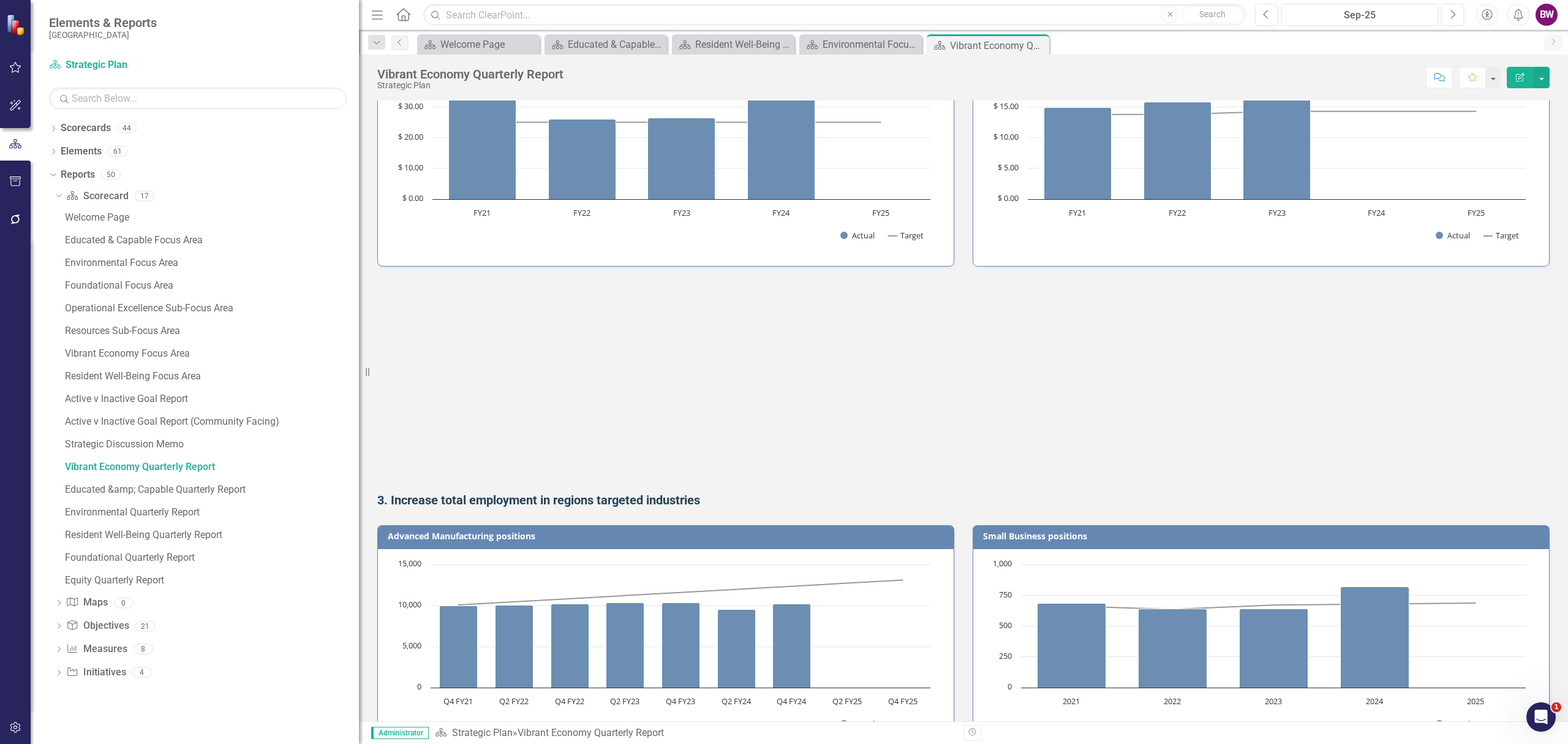
scroll to position [490, 0]
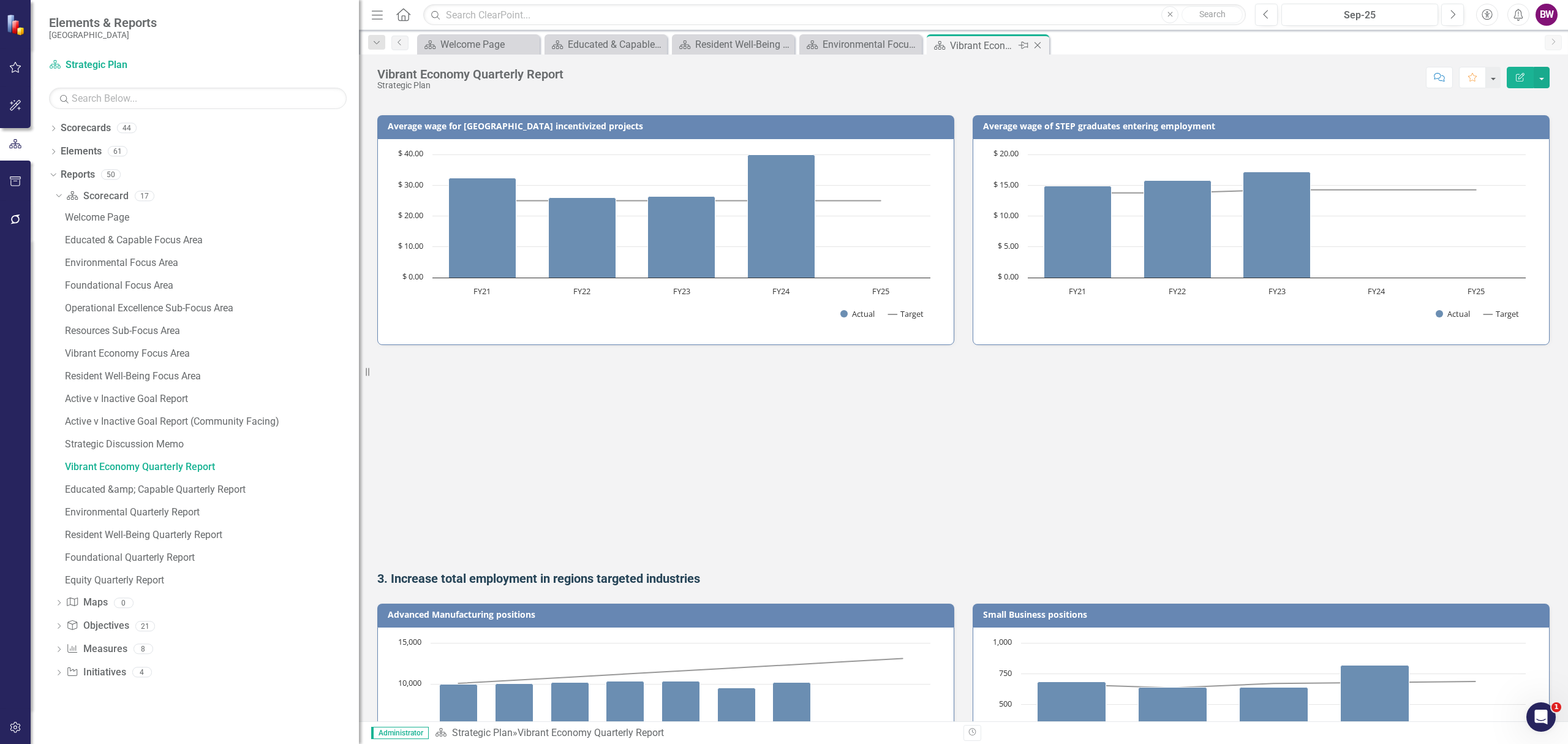
click at [1035, 43] on icon "Close" at bounding box center [1037, 45] width 13 height 10
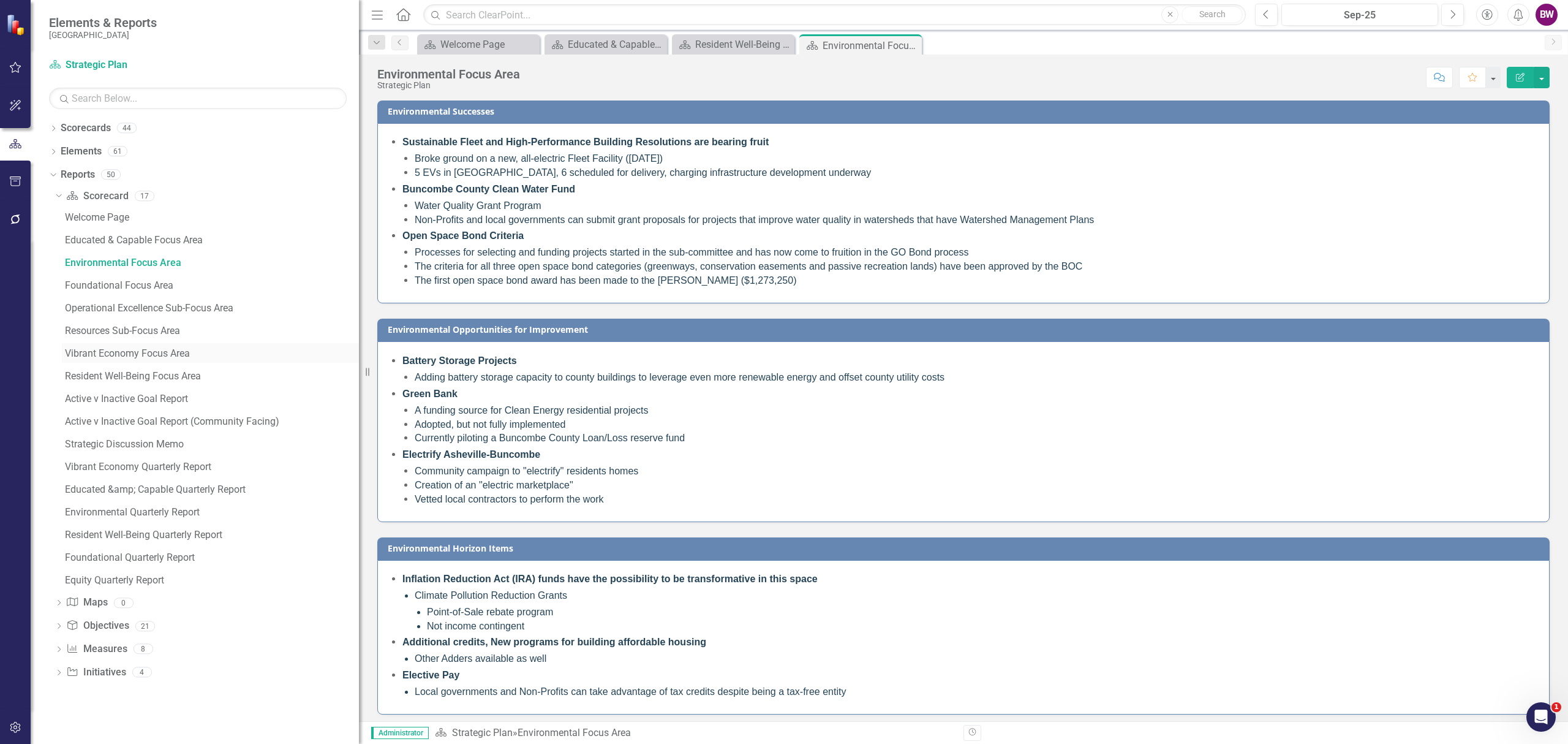
click at [179, 353] on div "Vibrant Economy Focus Area" at bounding box center [212, 353] width 294 height 11
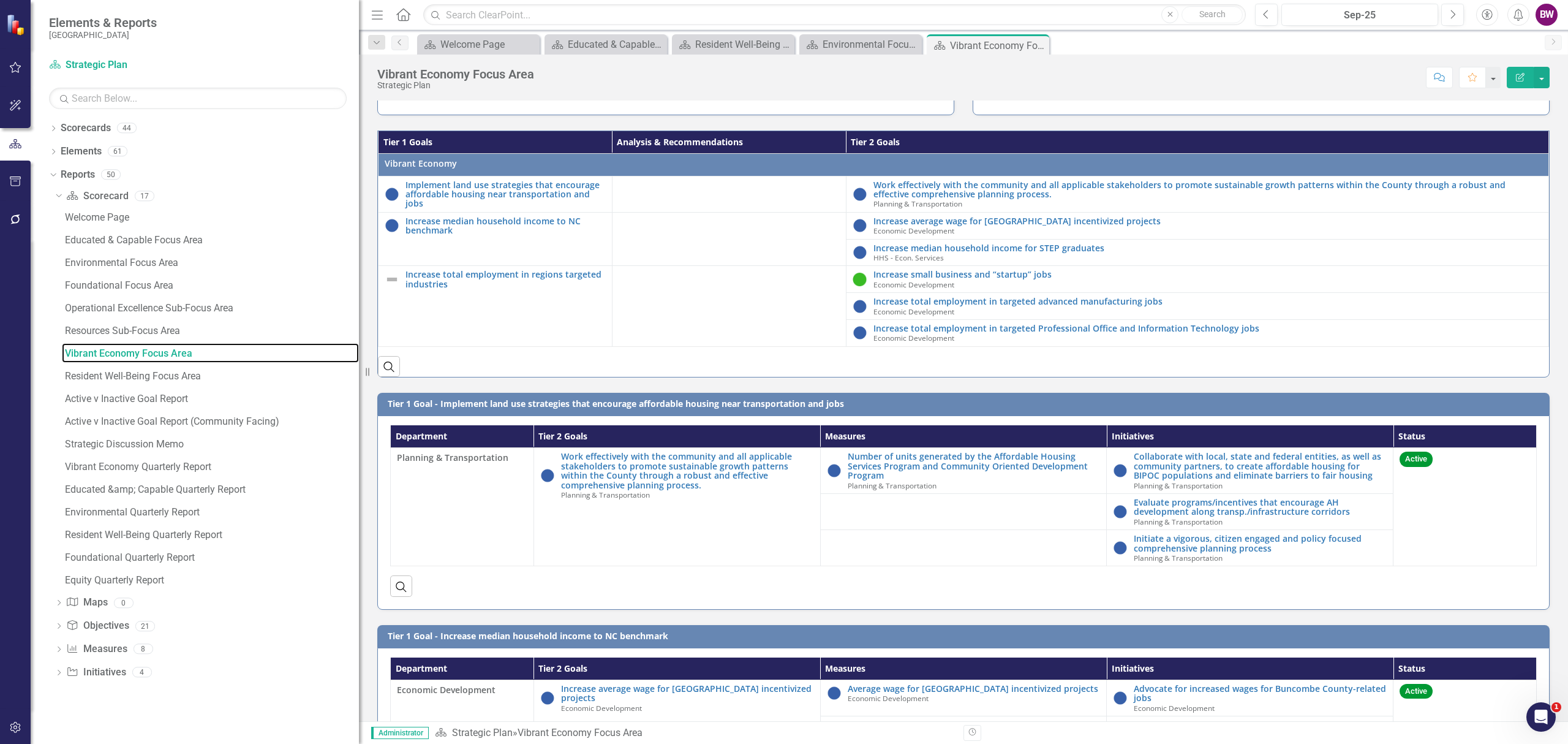
scroll to position [1307, 0]
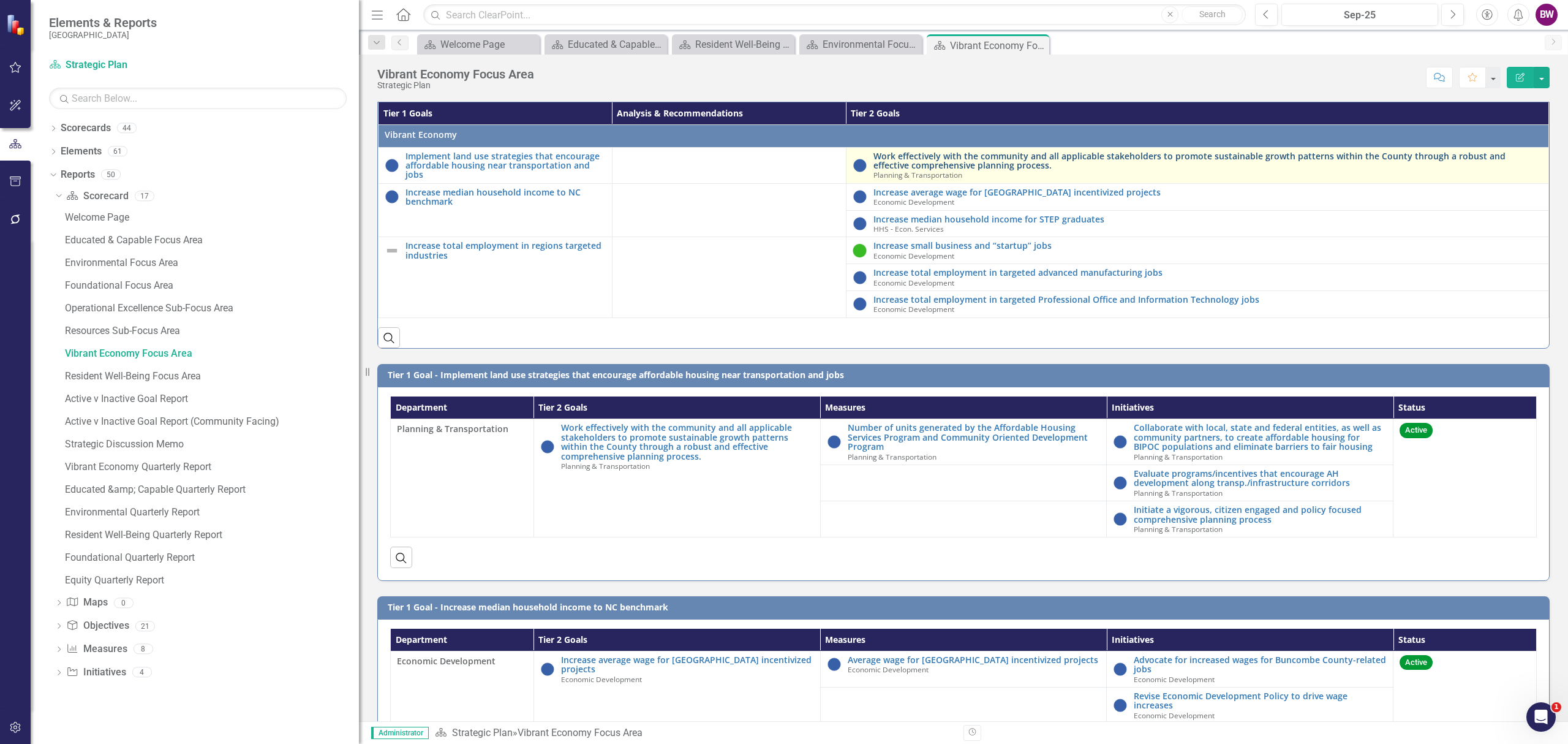
click at [1012, 161] on link "Work effectively with the community and all applicable stakeholders to promote …" at bounding box center [1207, 161] width 669 height 19
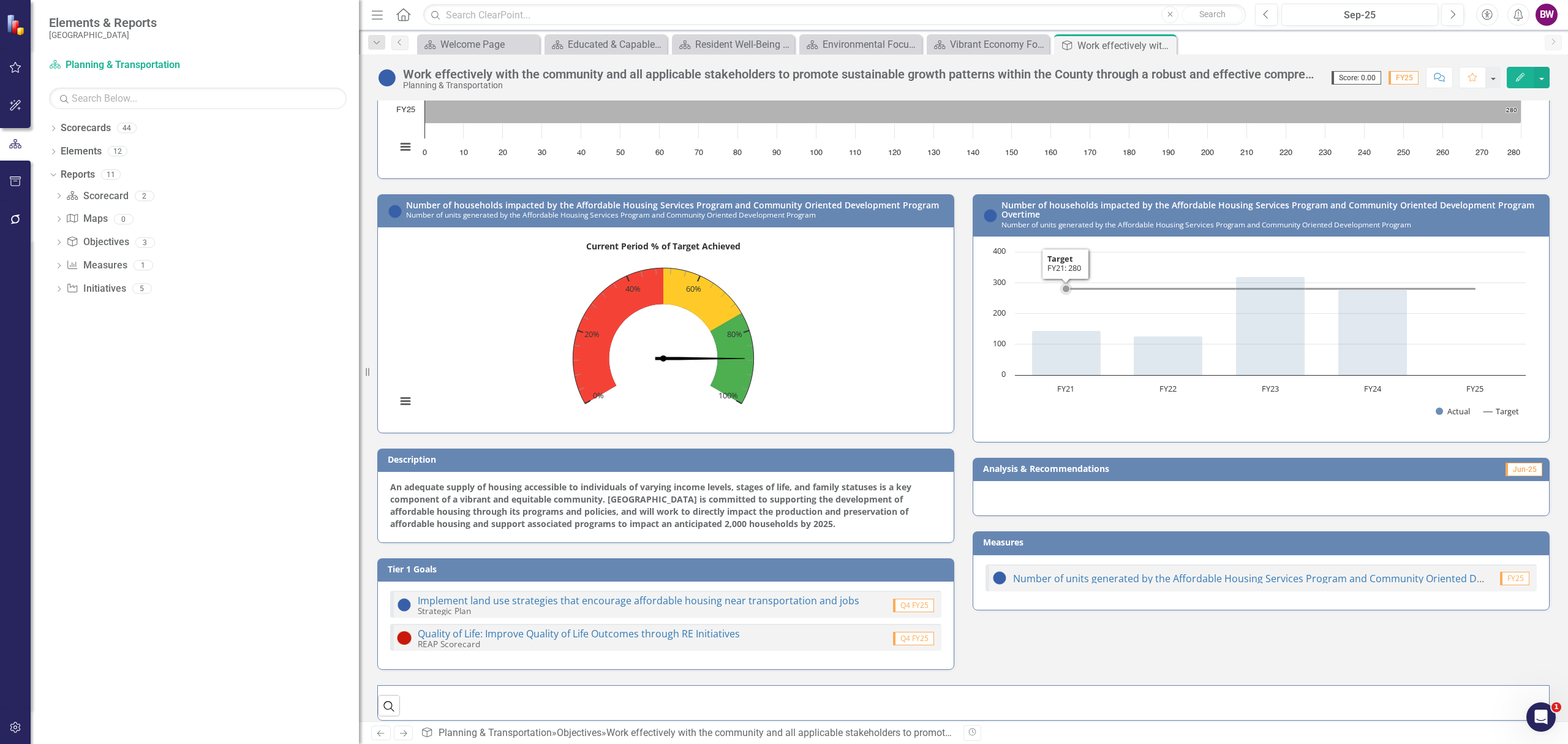
scroll to position [82, 0]
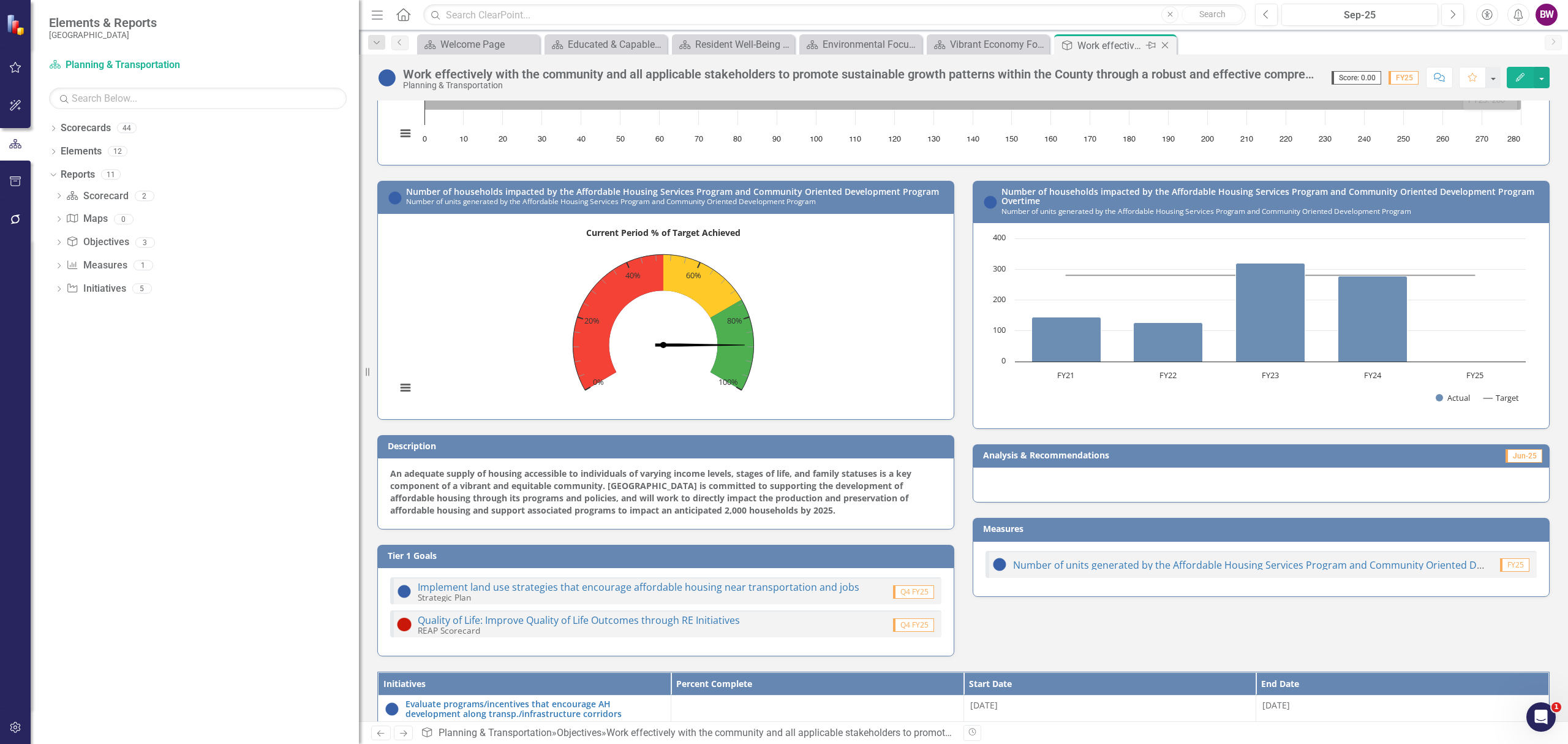
click at [1164, 44] on icon "Close" at bounding box center [1164, 45] width 13 height 10
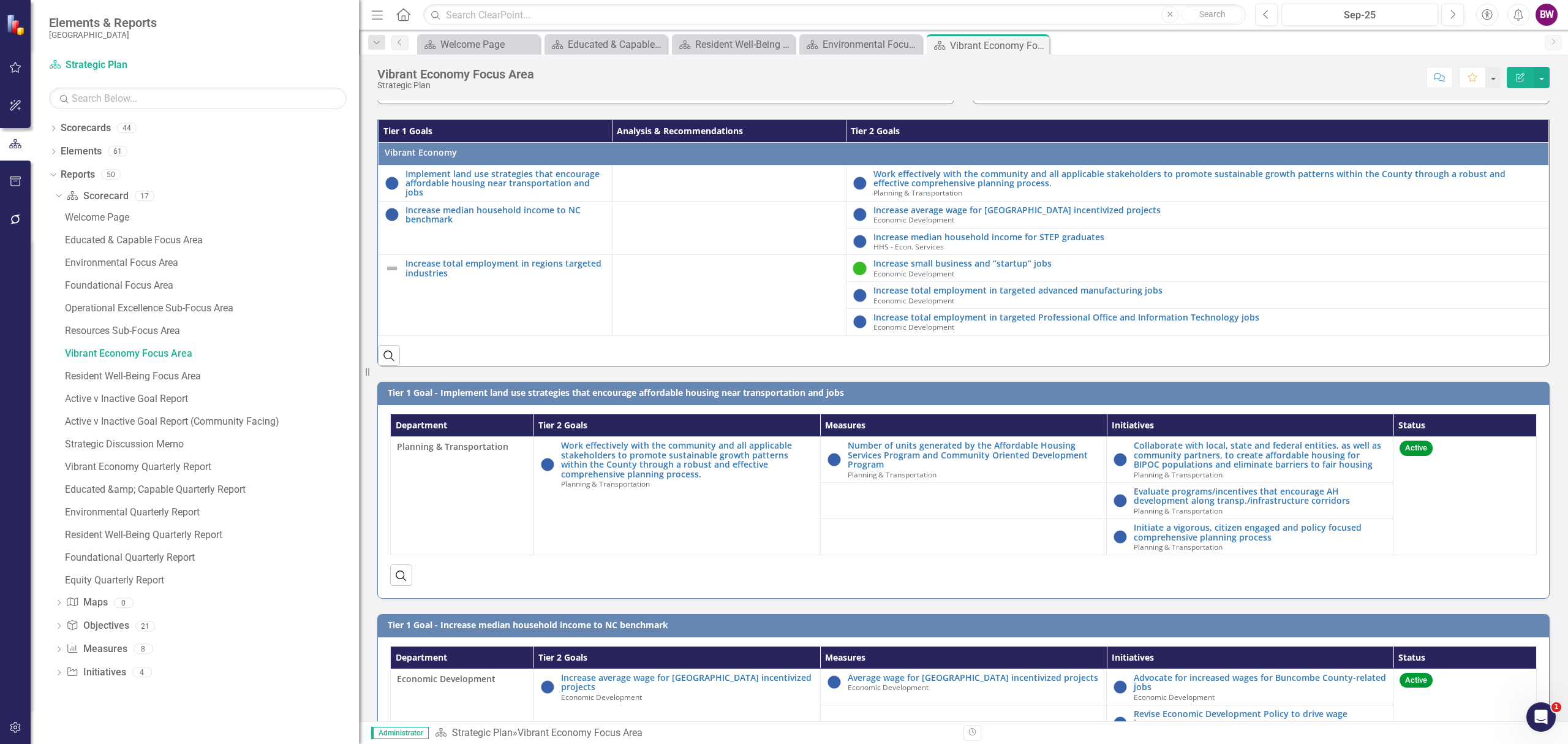
scroll to position [1307, 0]
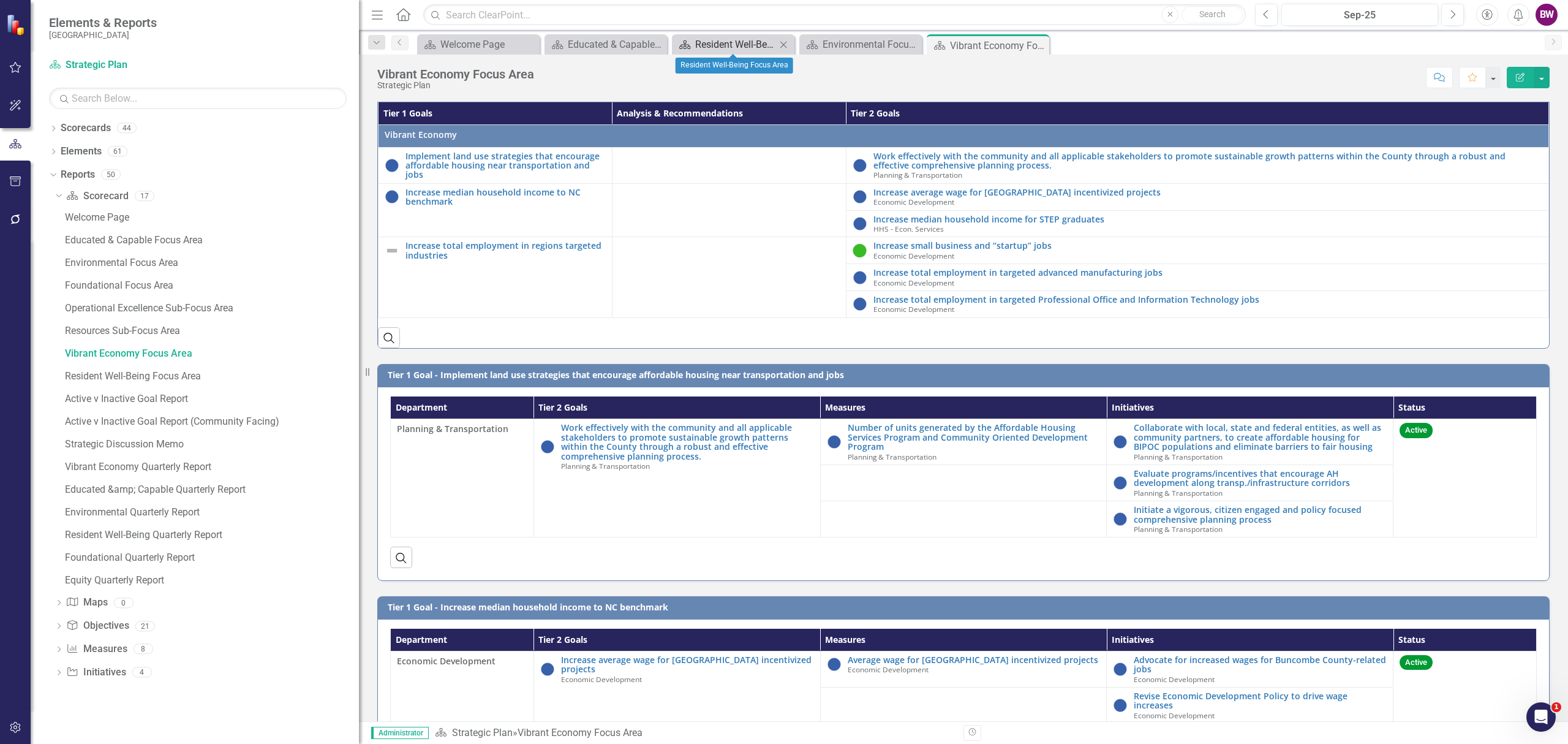
click at [762, 47] on div "Resident Well-Being Focus Area" at bounding box center [735, 44] width 81 height 16
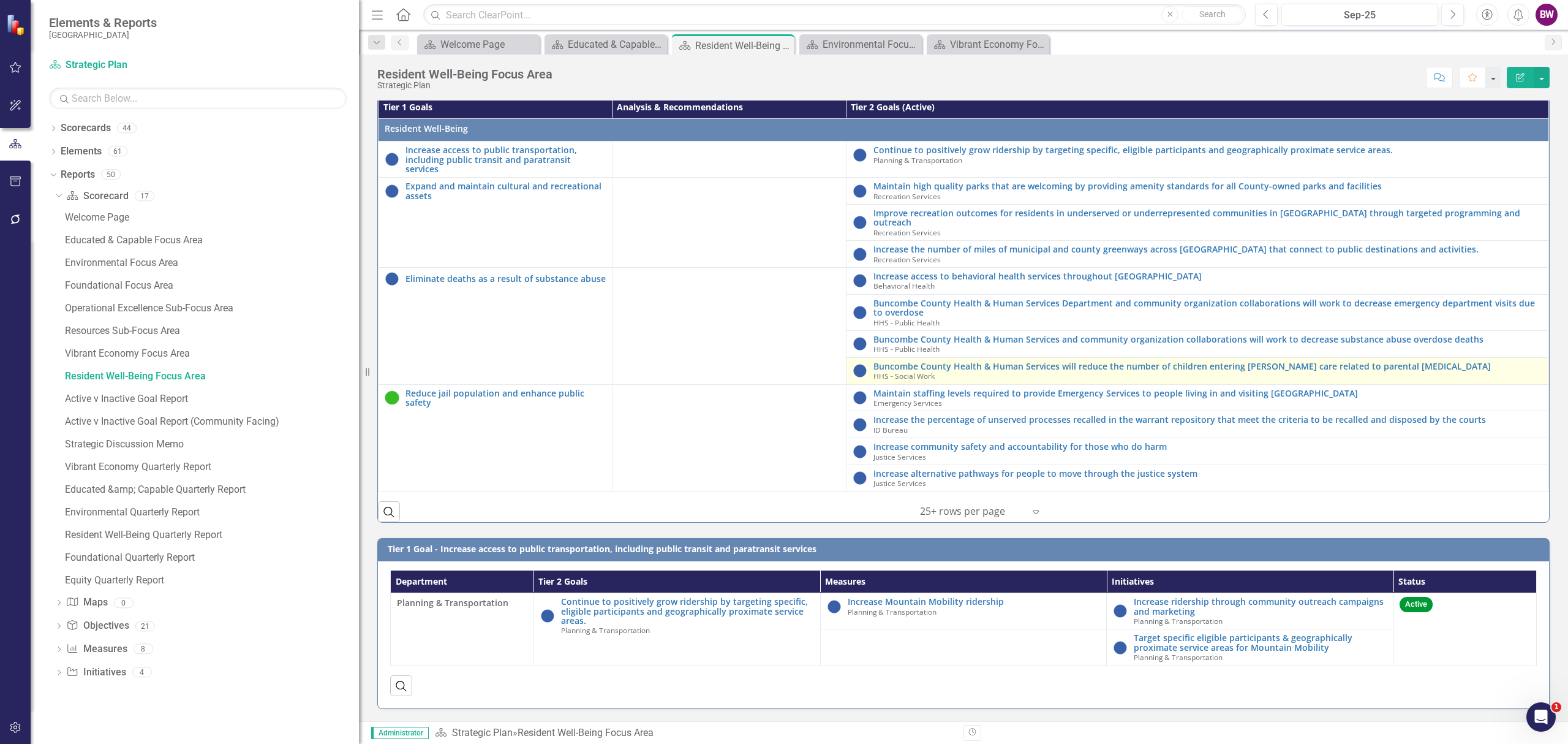
scroll to position [1062, 0]
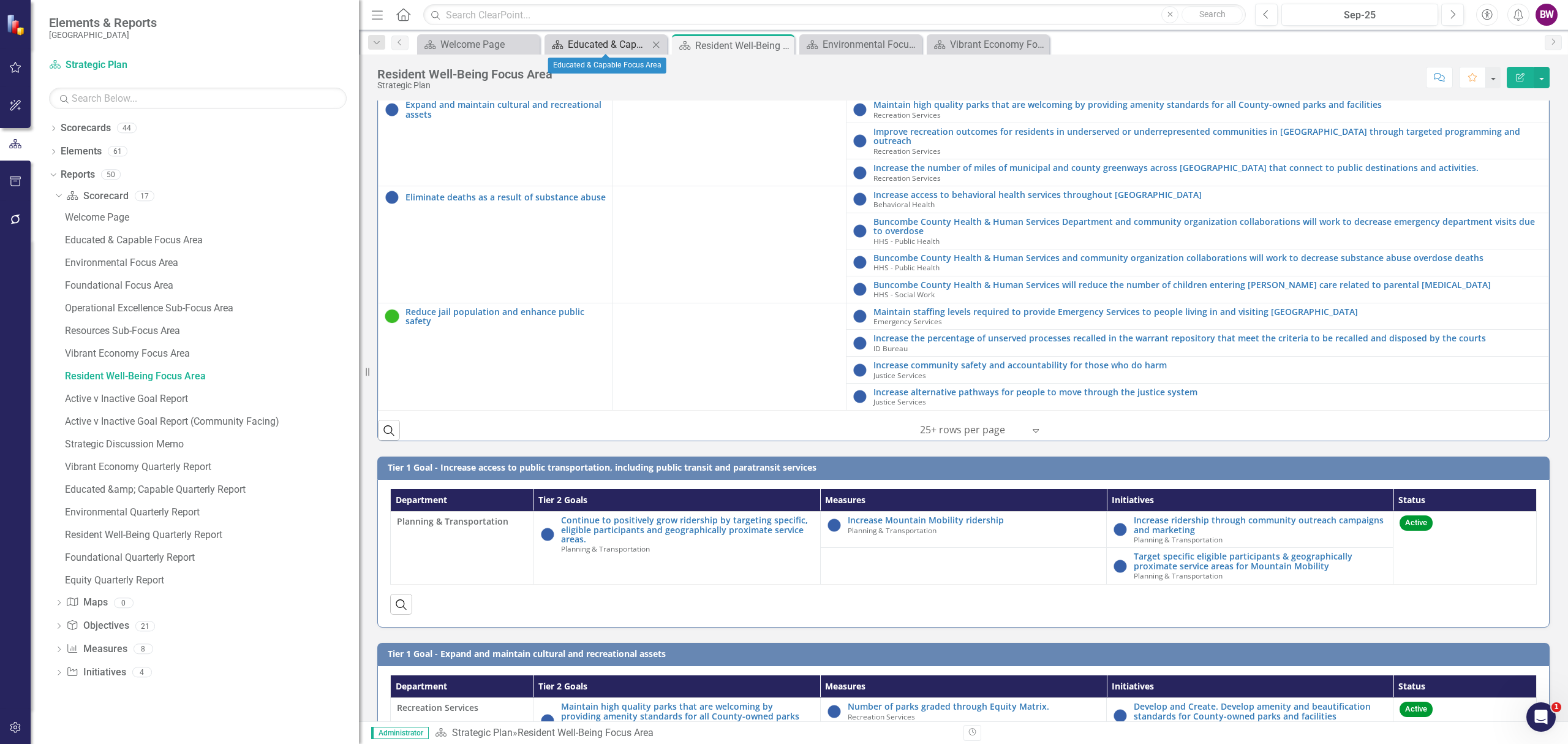
click at [615, 47] on div "Educated & Capable Focus Area" at bounding box center [607, 44] width 81 height 16
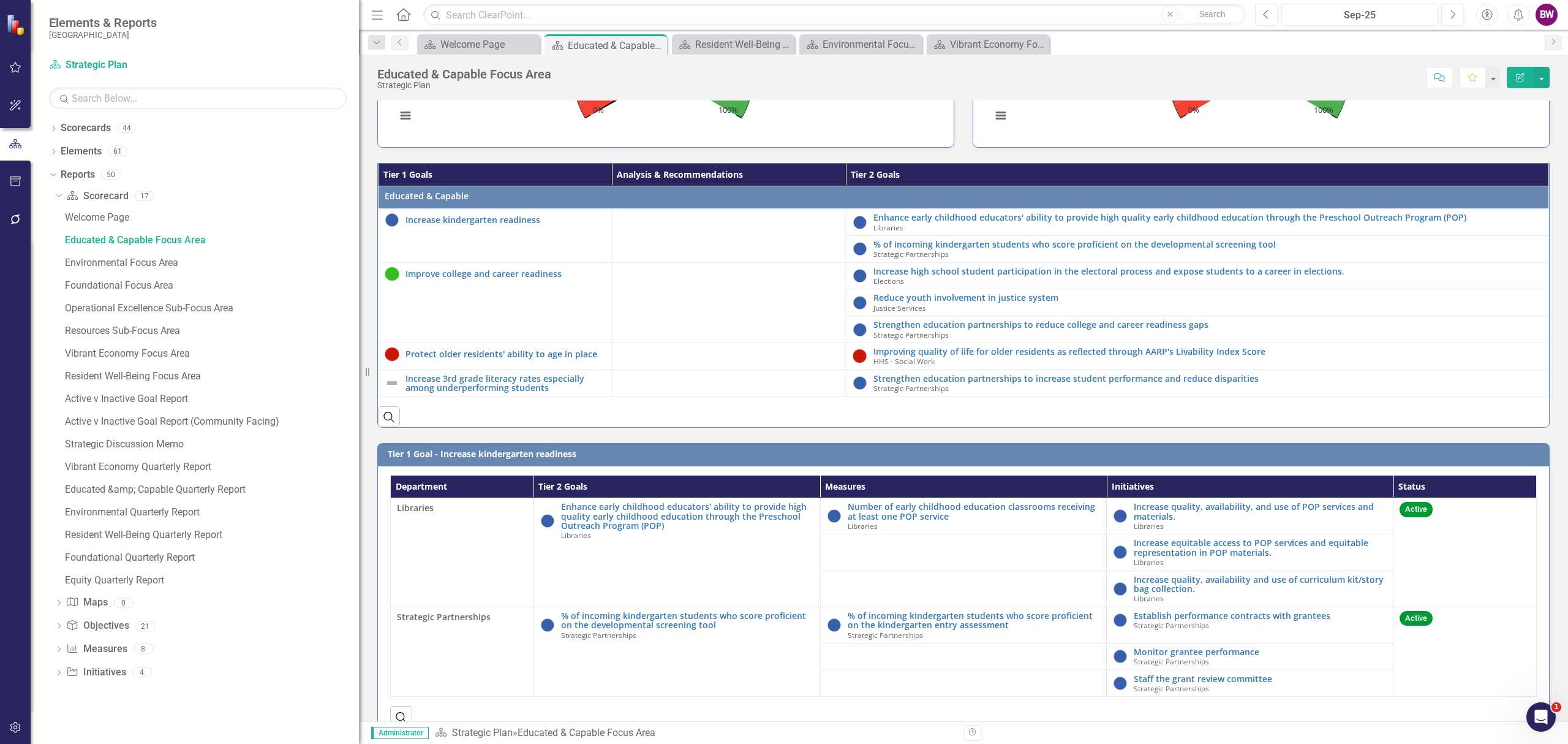
scroll to position [817, 0]
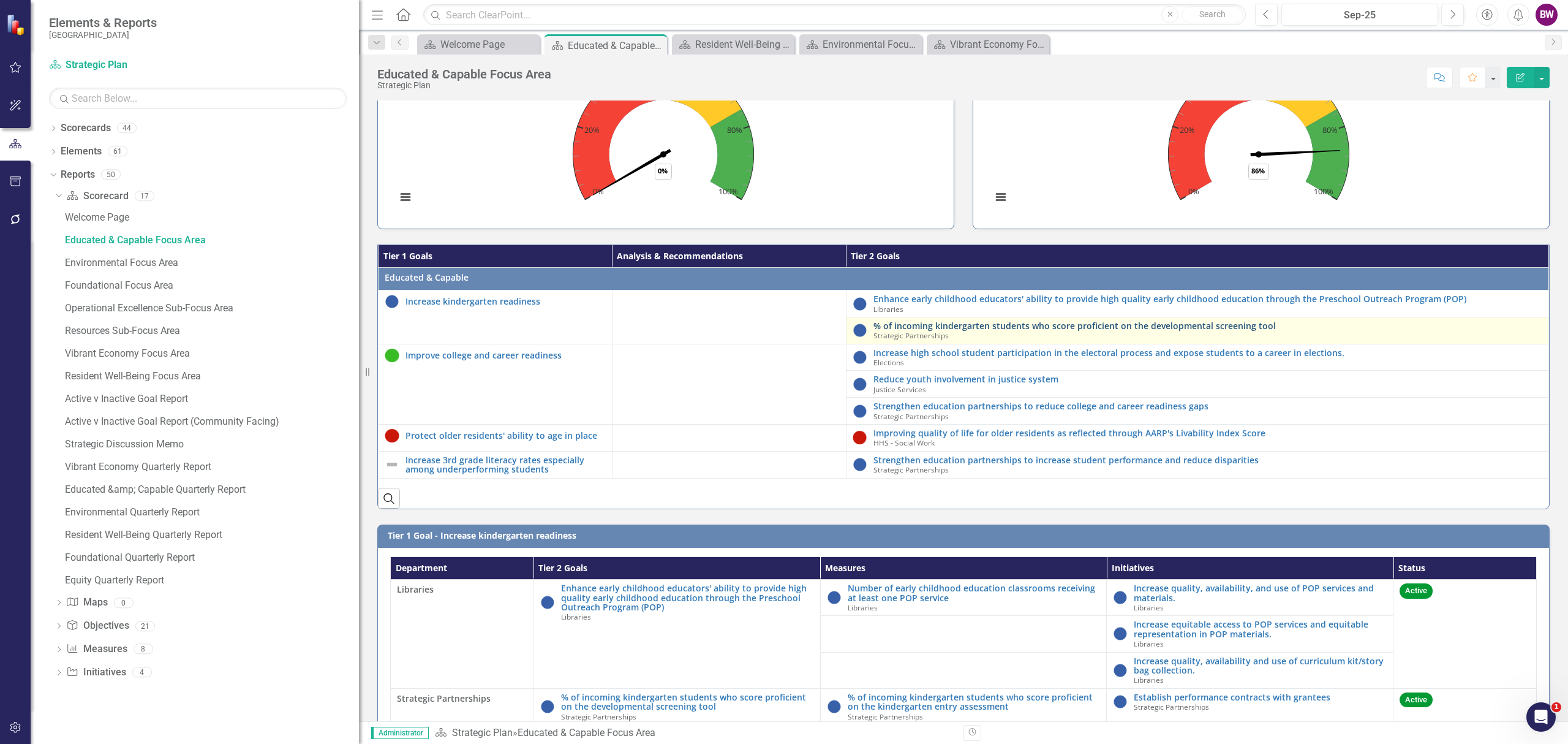
click at [950, 331] on link "% of incoming kindergarten students who score proficient on the developmental s…" at bounding box center [1207, 325] width 669 height 9
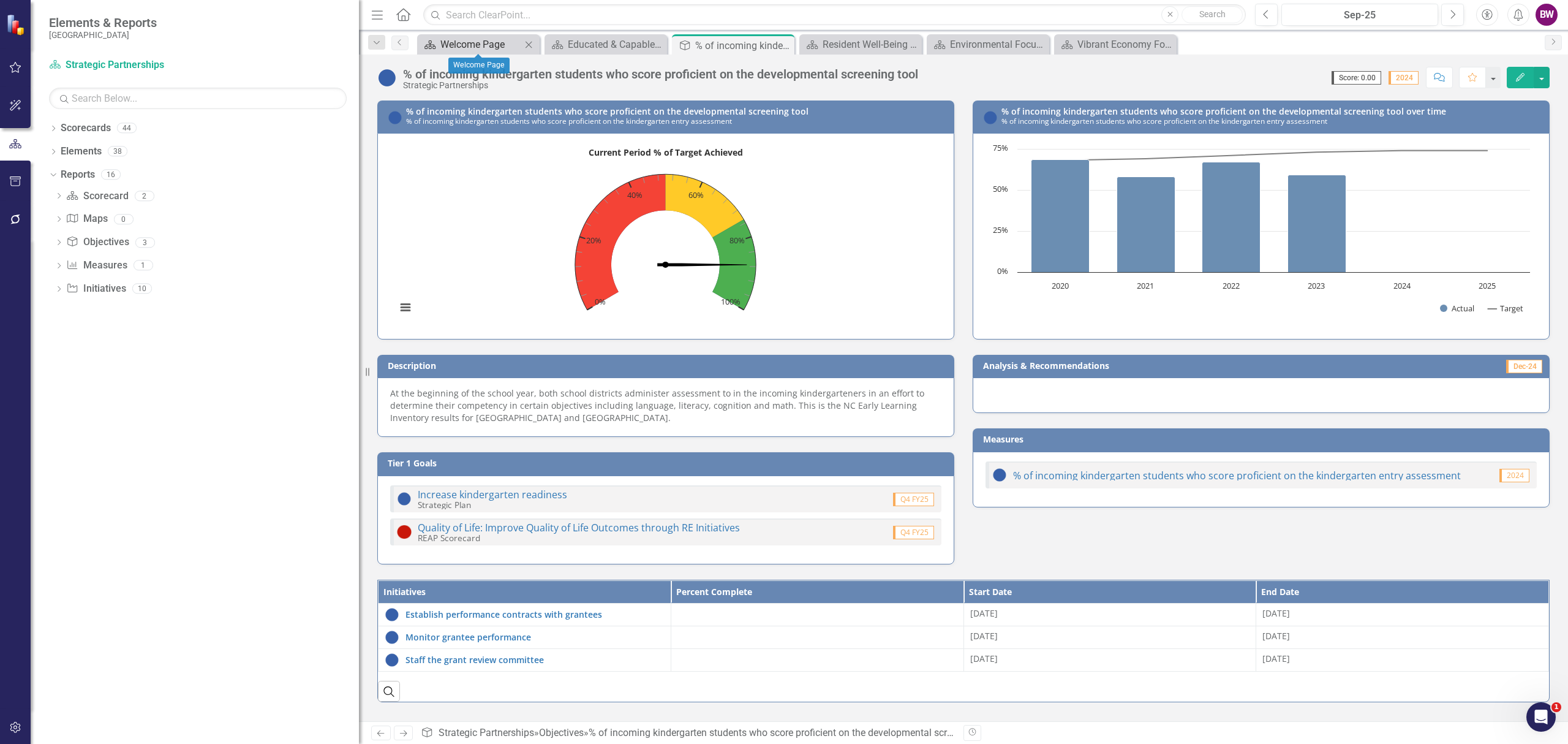
click at [493, 43] on div "Welcome Page" at bounding box center [480, 44] width 81 height 16
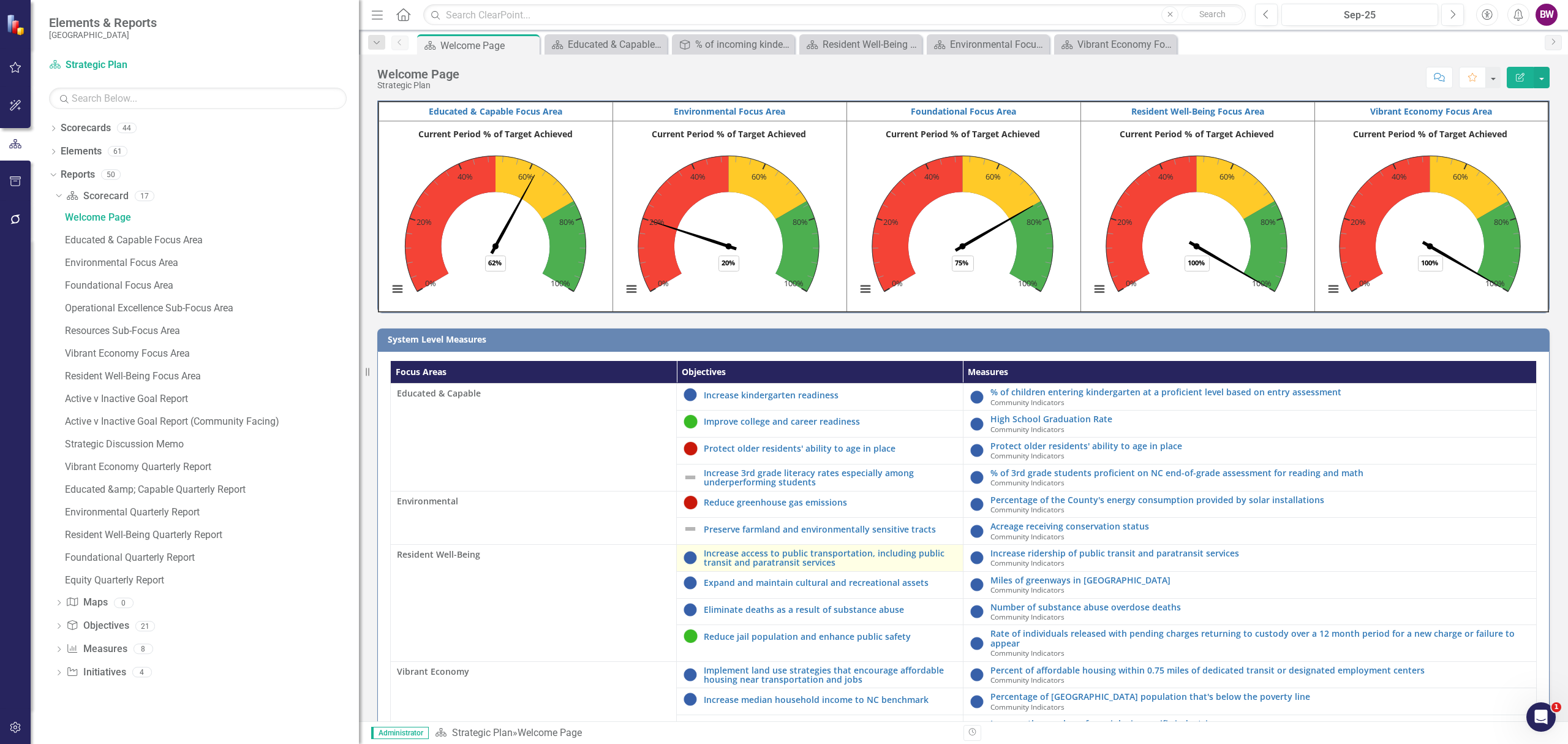
scroll to position [79, 0]
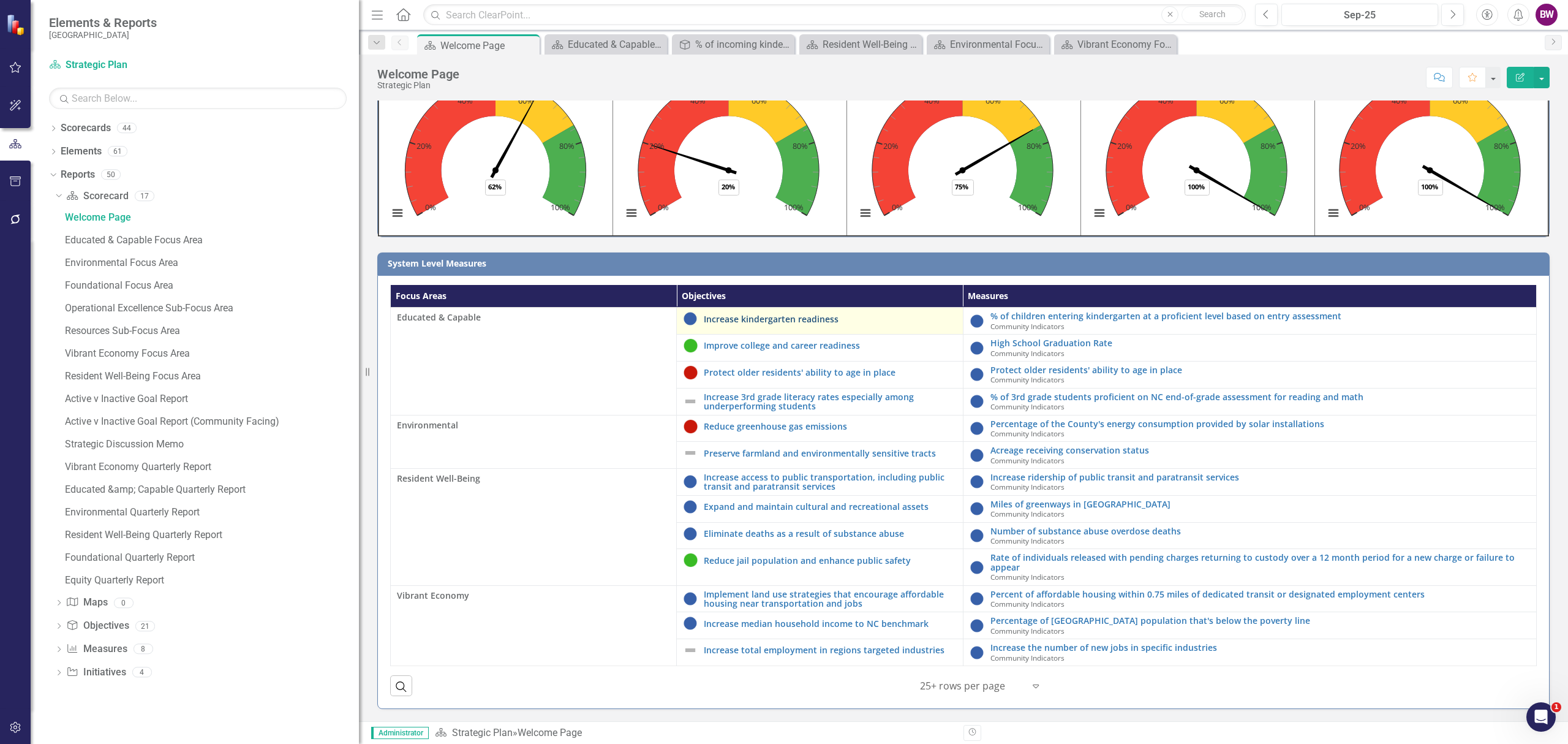
click at [767, 316] on link "Increase kindergarten readiness" at bounding box center [830, 319] width 253 height 9
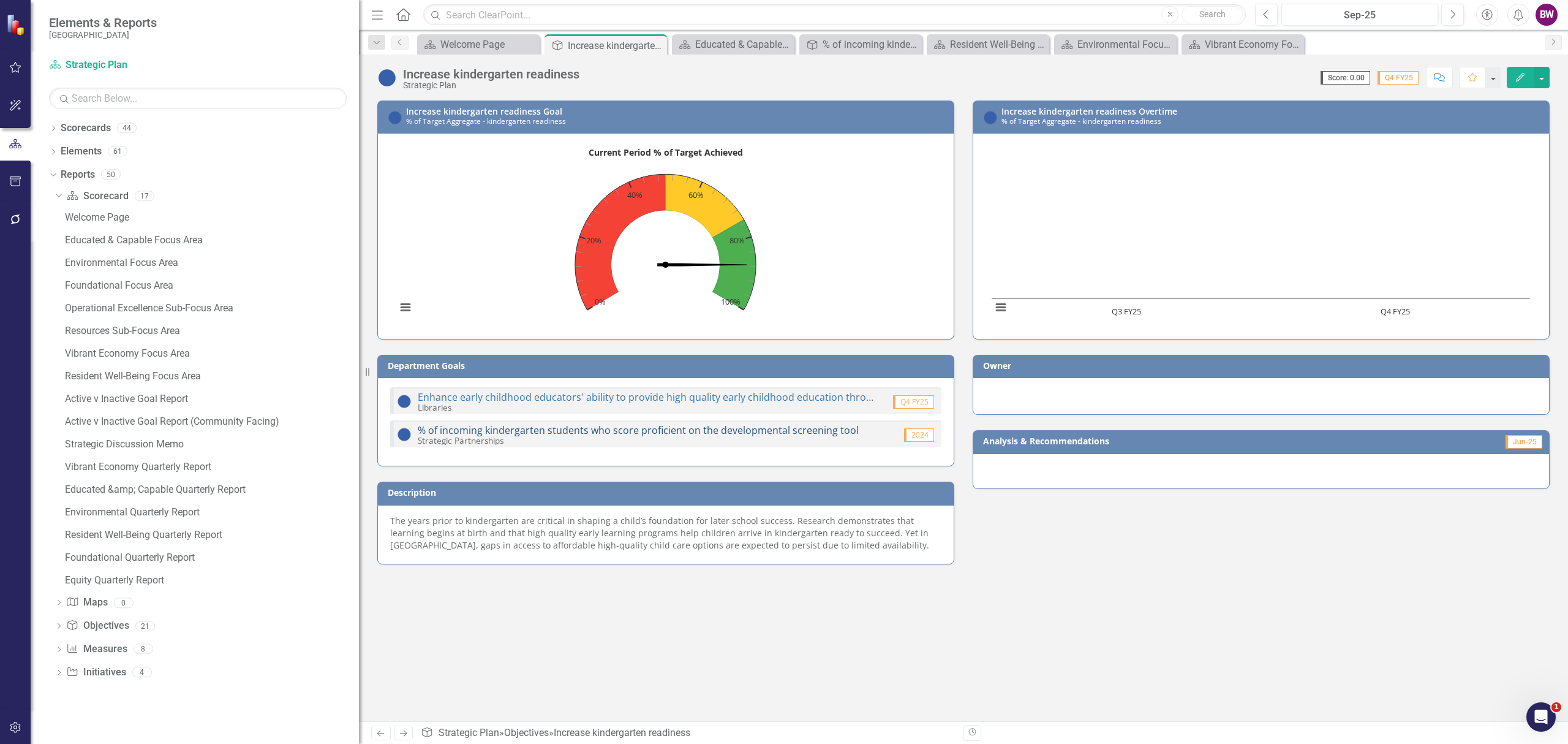
click at [770, 430] on link "% of incoming kindergarten students who score proficient on the developmental s…" at bounding box center [638, 430] width 441 height 13
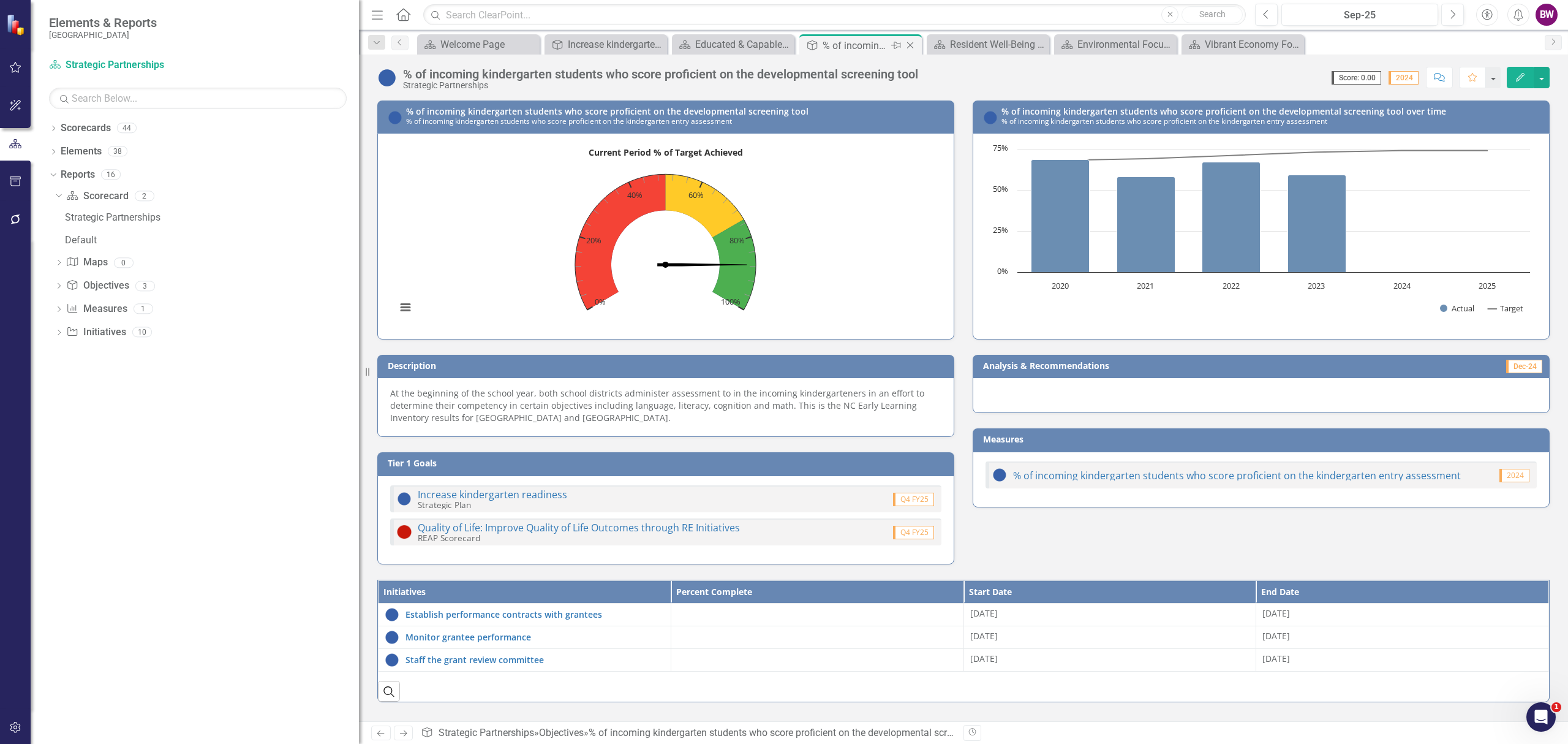
click at [911, 45] on icon "Close" at bounding box center [910, 45] width 13 height 10
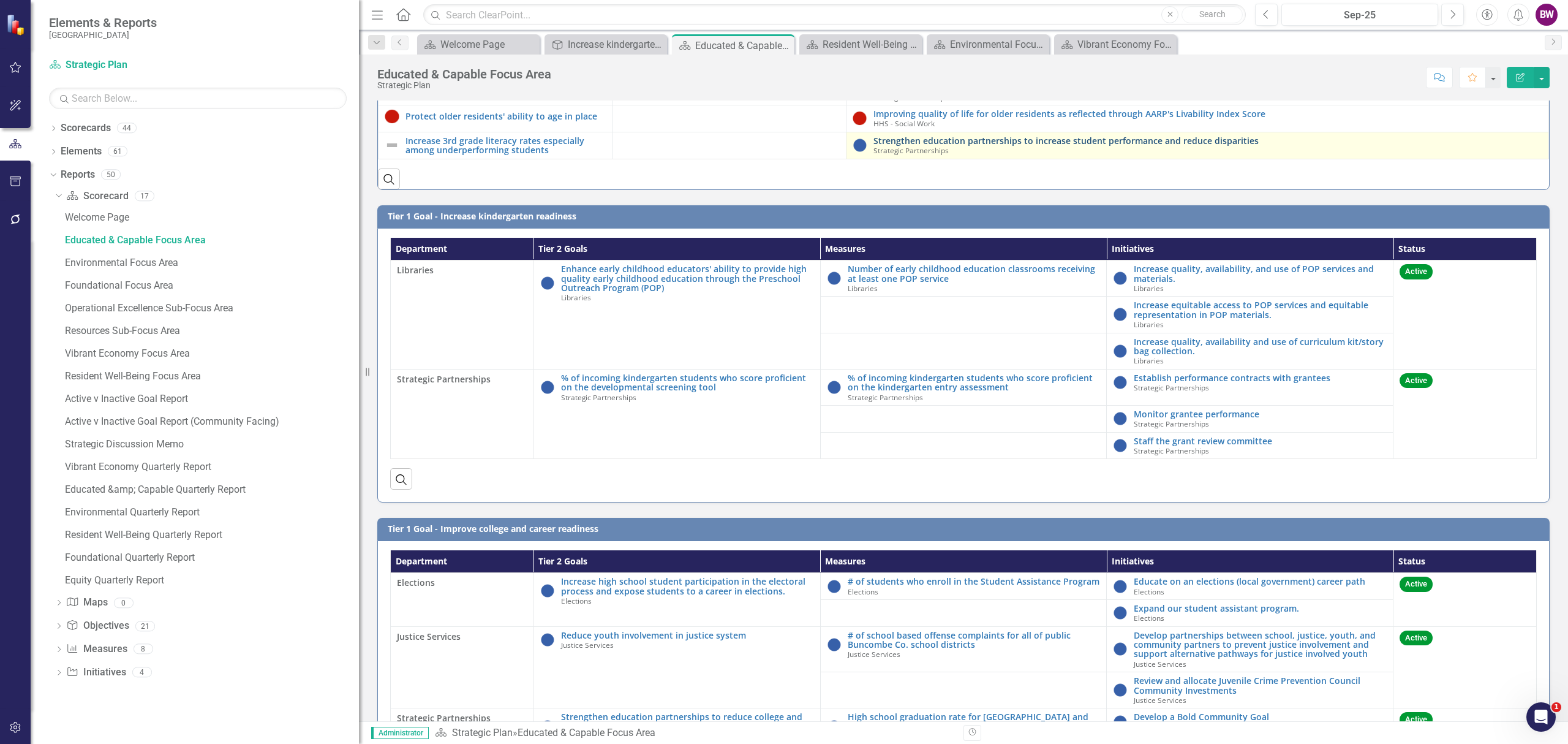
scroll to position [1143, 0]
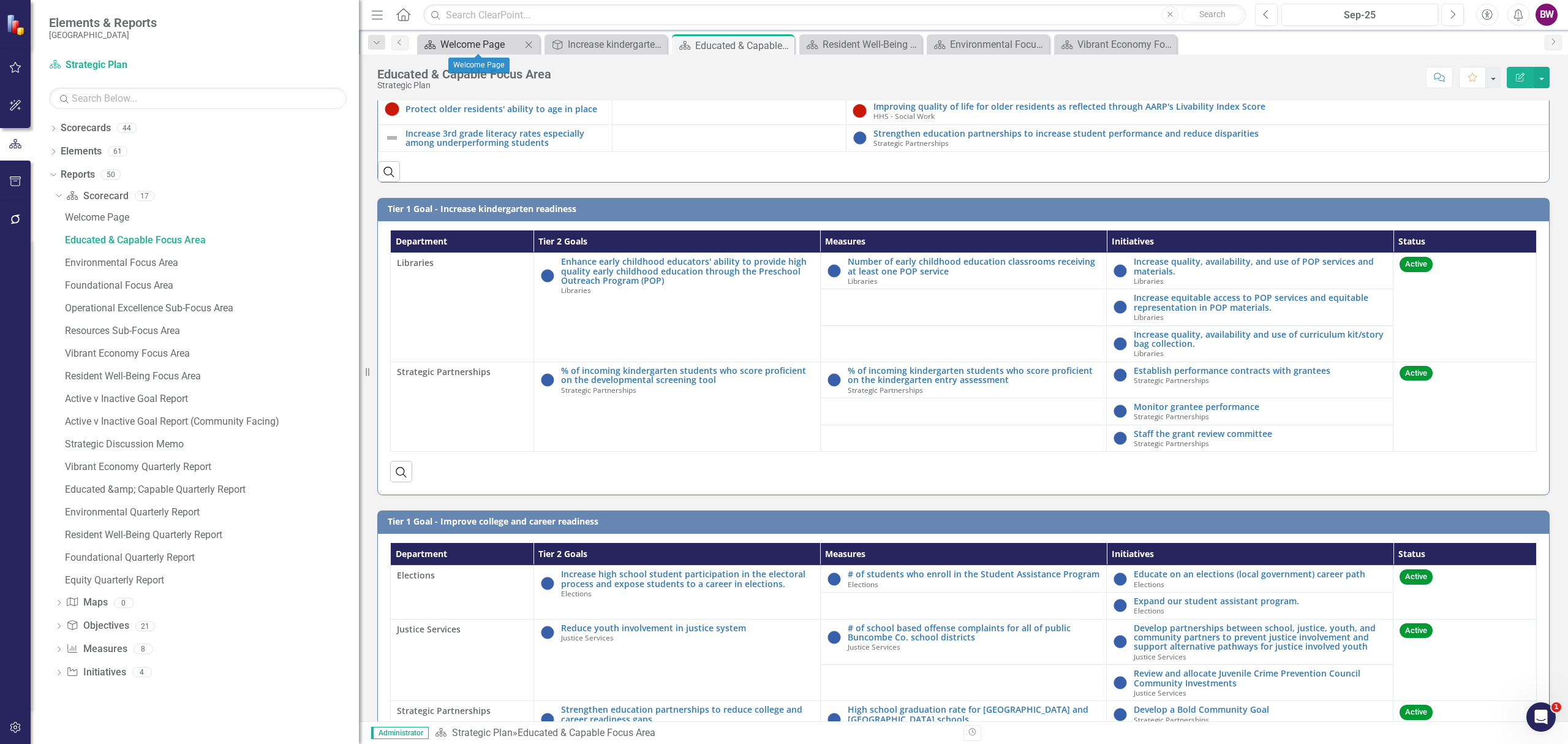
click at [505, 47] on div "Welcome Page" at bounding box center [480, 44] width 81 height 16
